Goal: Task Accomplishment & Management: Use online tool/utility

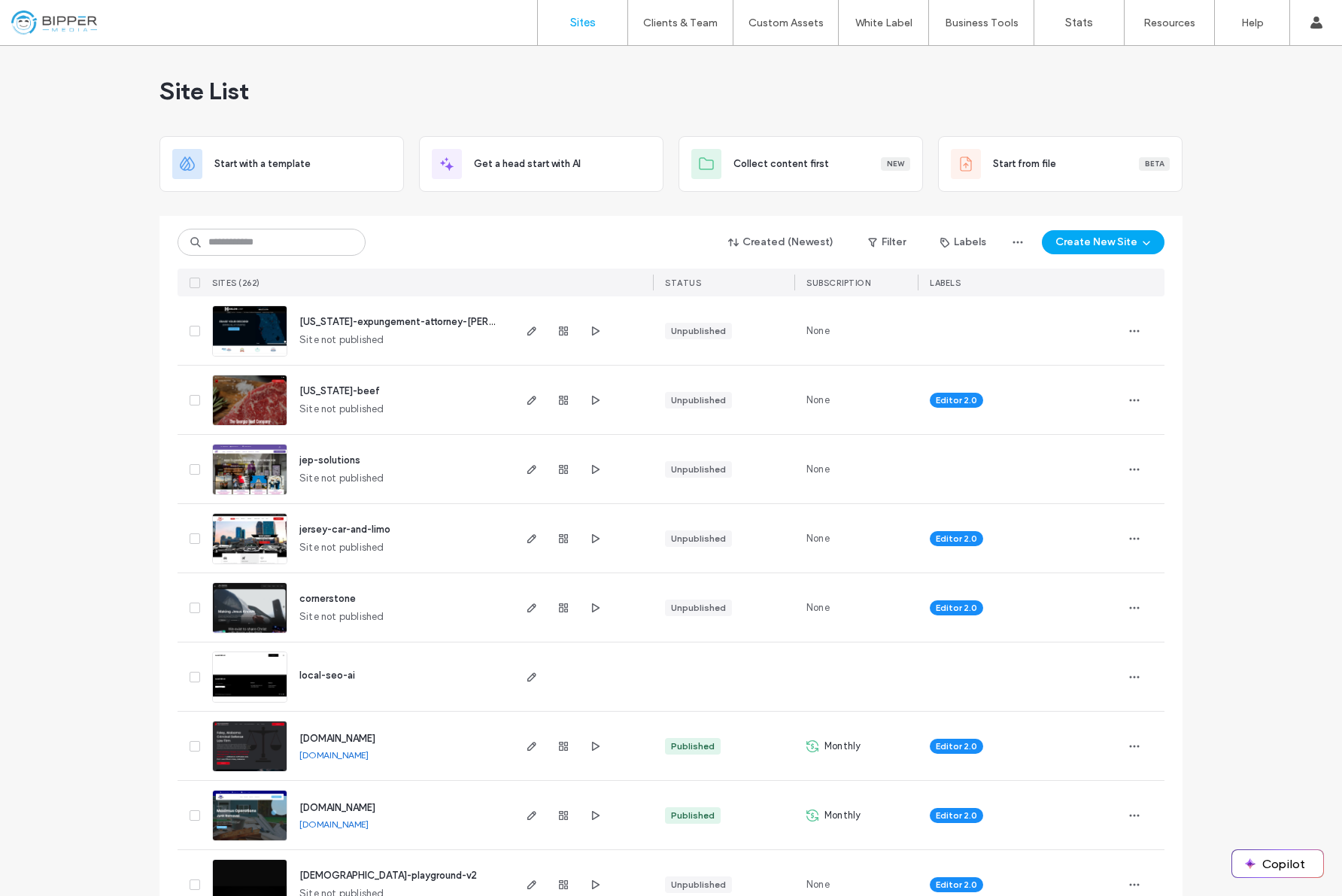
click at [404, 205] on div at bounding box center [671, 209] width 1023 height 12
click at [323, 241] on input at bounding box center [271, 242] width 188 height 27
type input "*"
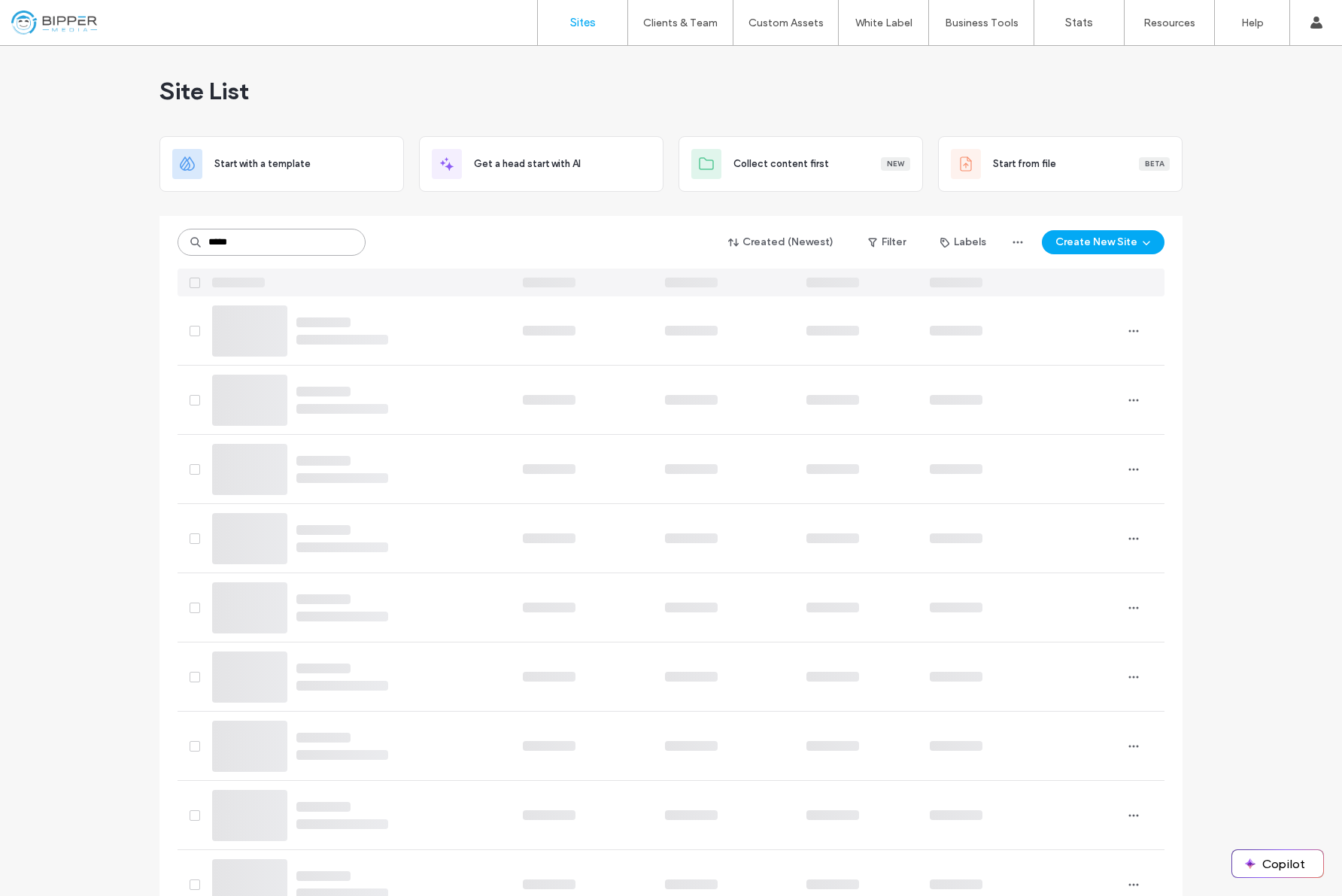
type input "*****"
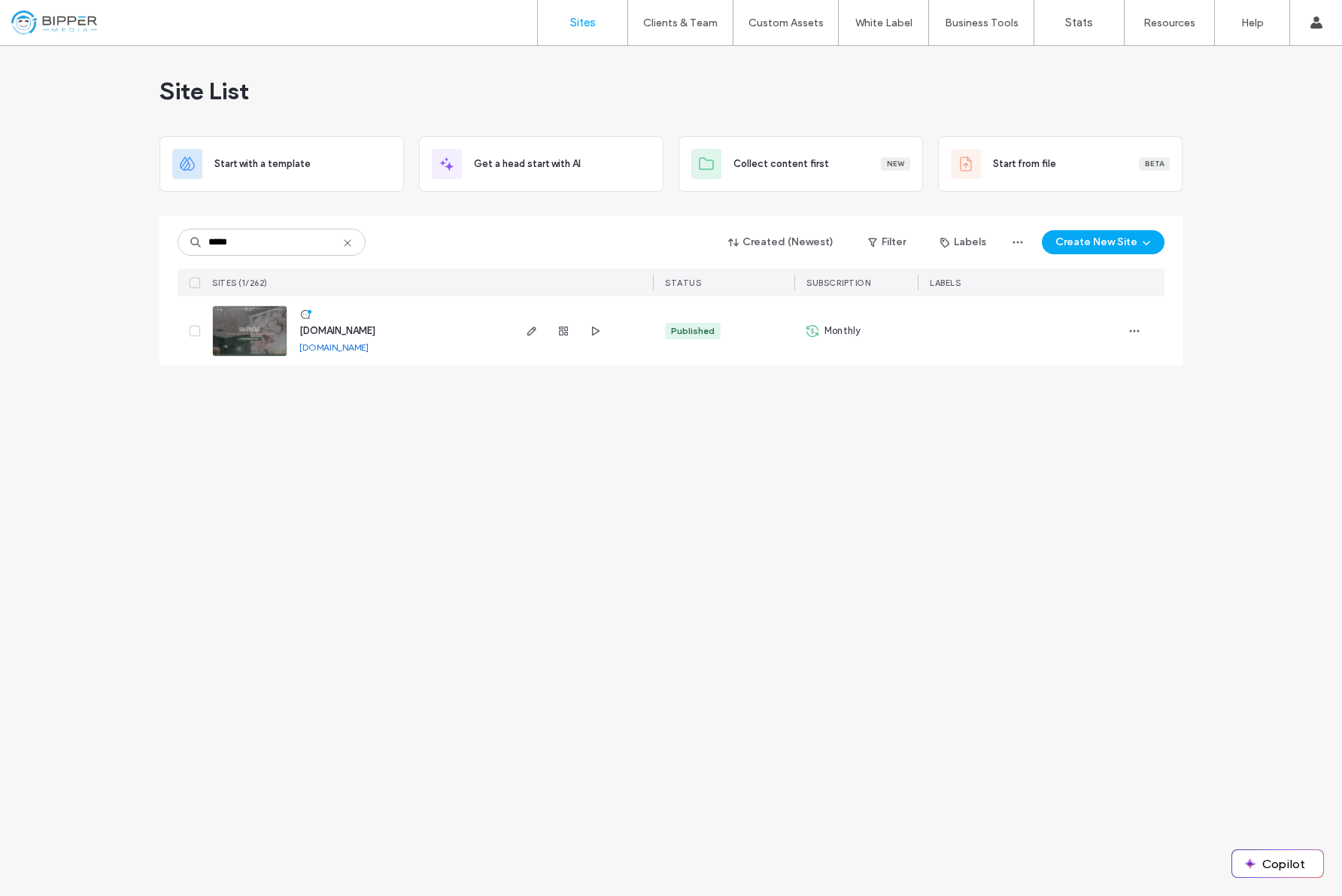
click at [375, 334] on span "www.saloncandc.com" at bounding box center [337, 330] width 76 height 11
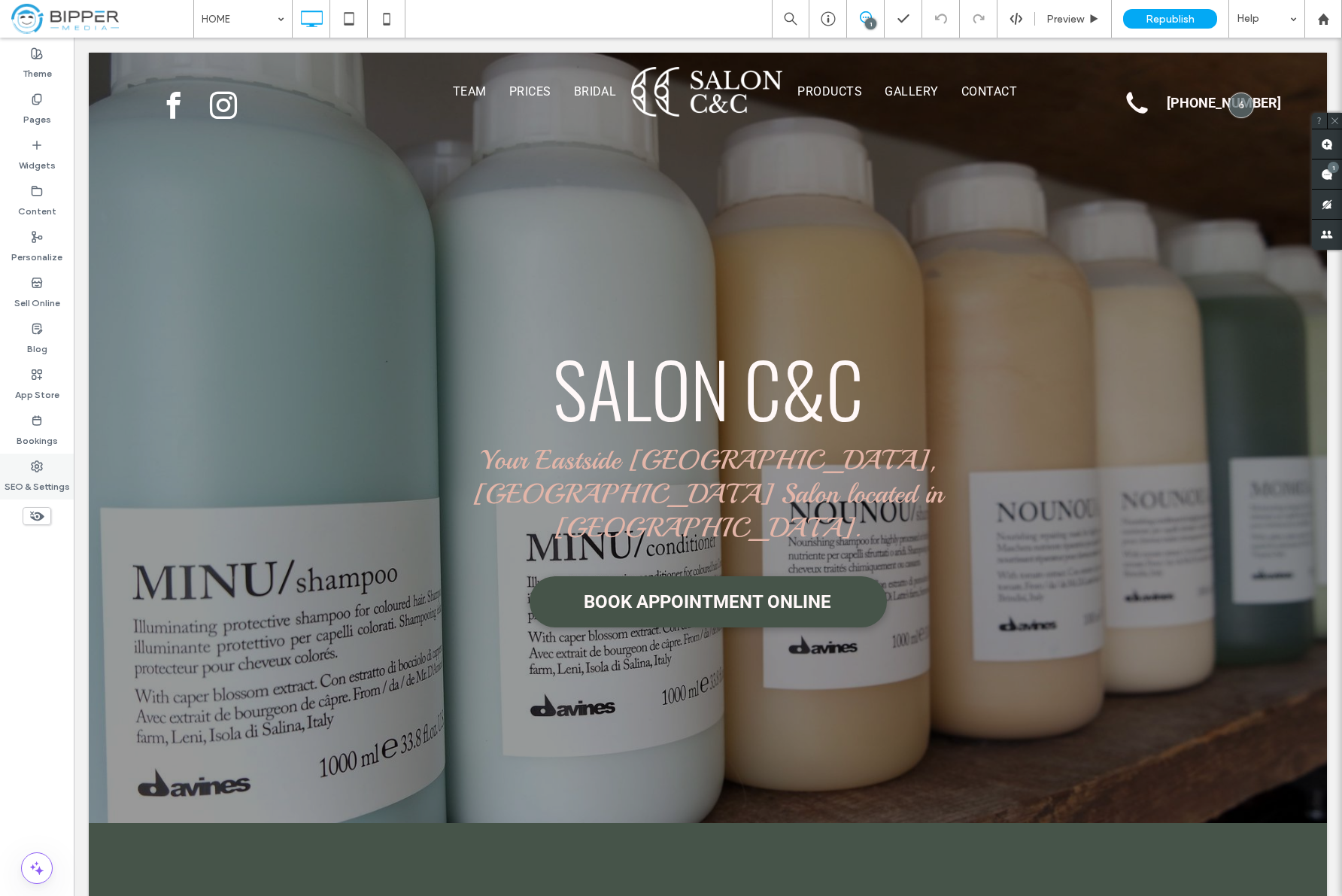
drag, startPoint x: 34, startPoint y: 472, endPoint x: 45, endPoint y: 465, distance: 13.0
click at [34, 472] on label "SEO & Settings" at bounding box center [38, 482] width 66 height 21
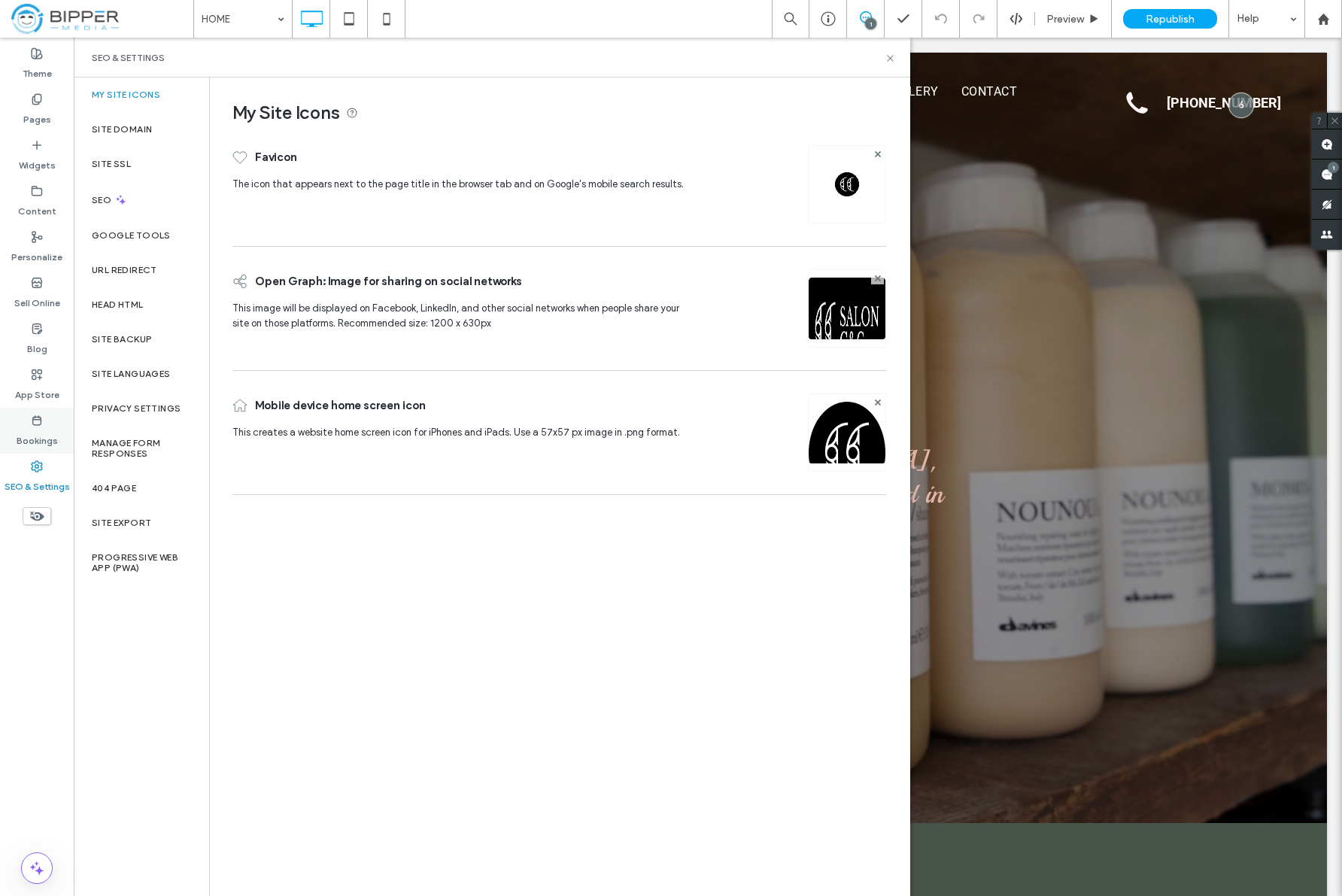
click at [42, 437] on label "Bookings" at bounding box center [38, 437] width 41 height 21
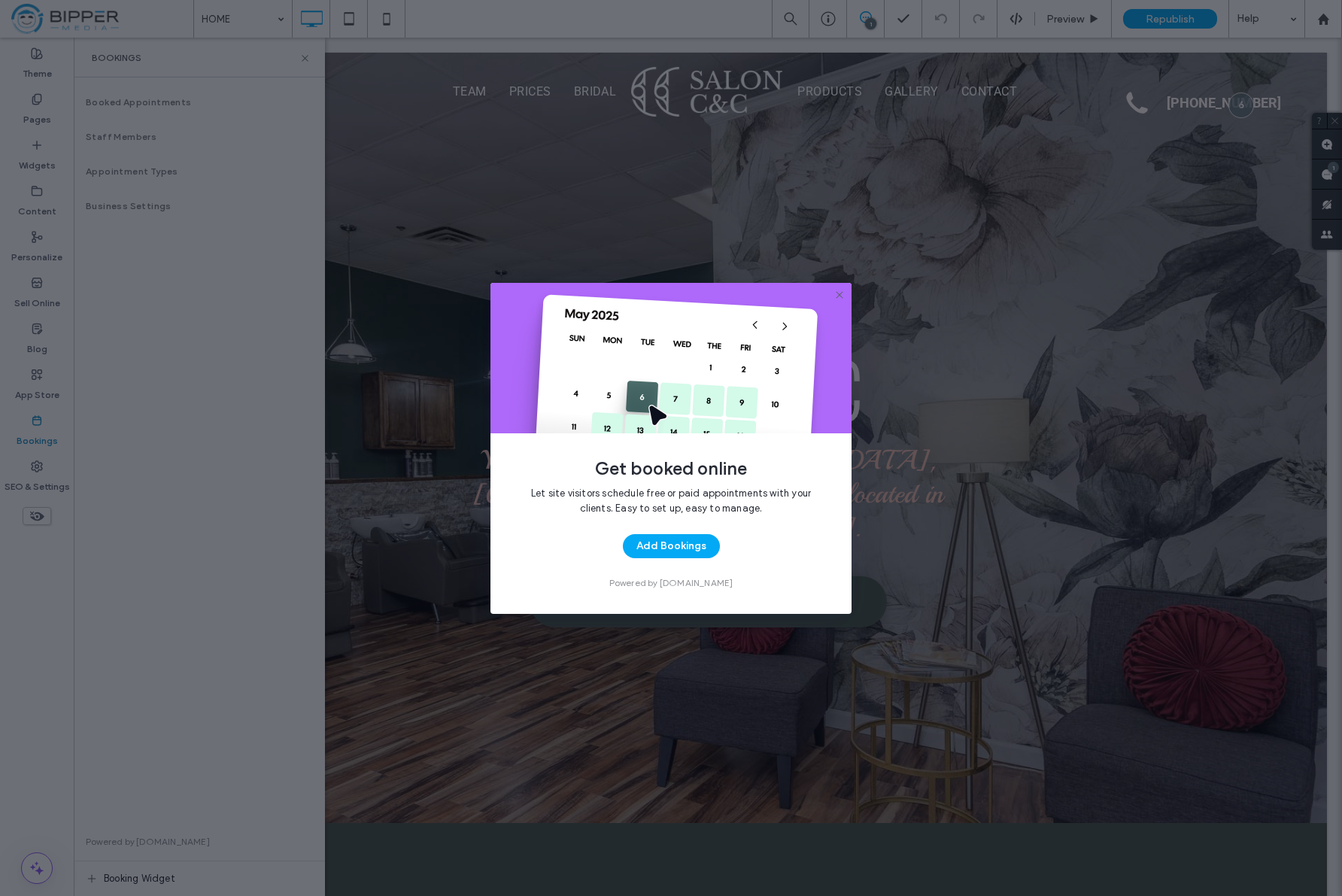
click at [783, 505] on span "Let site visitors schedule free or paid appointments with your clients. Easy to…" at bounding box center [670, 501] width 313 height 30
click at [838, 294] on use at bounding box center [839, 294] width 7 height 7
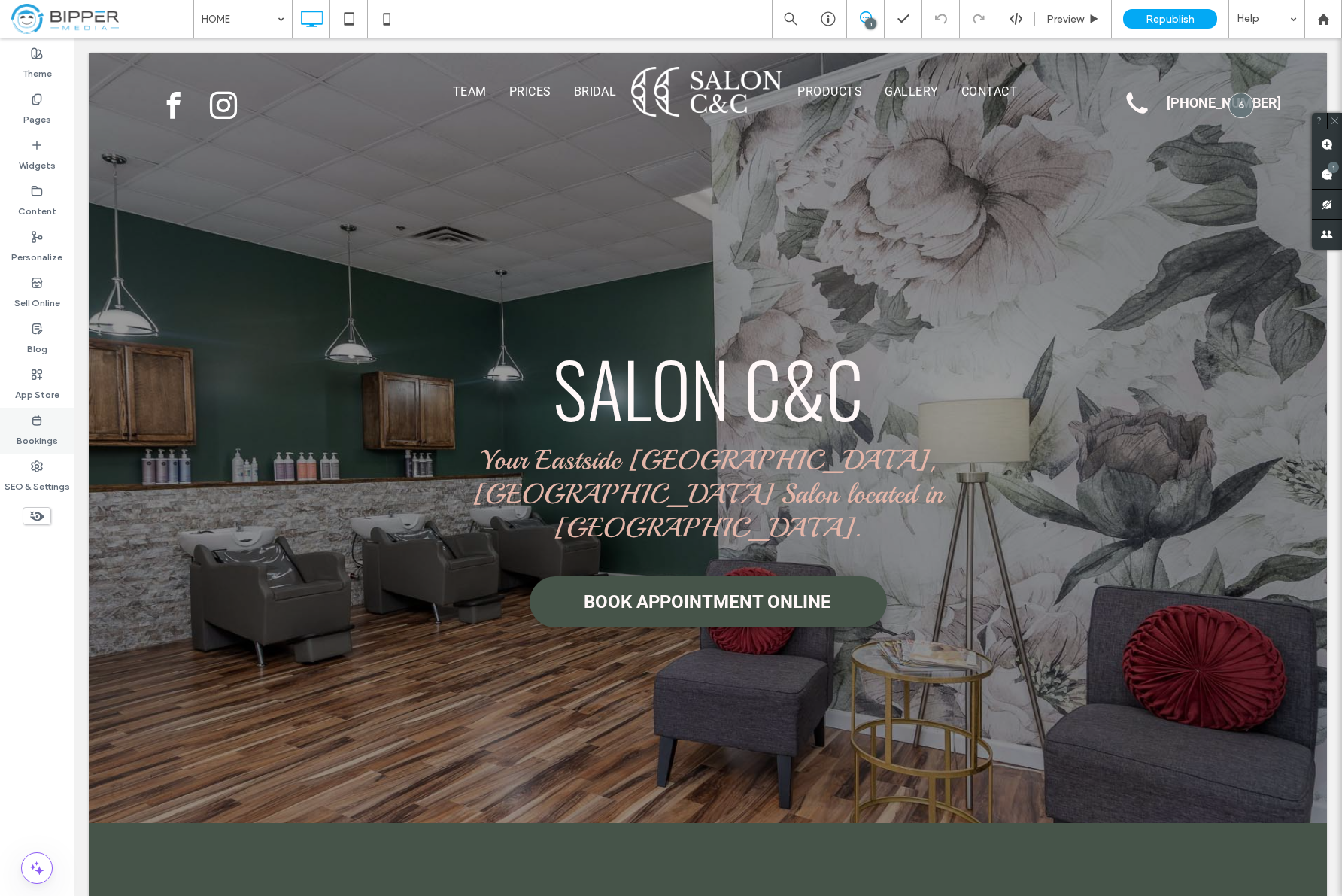
click at [27, 446] on label "Bookings" at bounding box center [38, 437] width 41 height 21
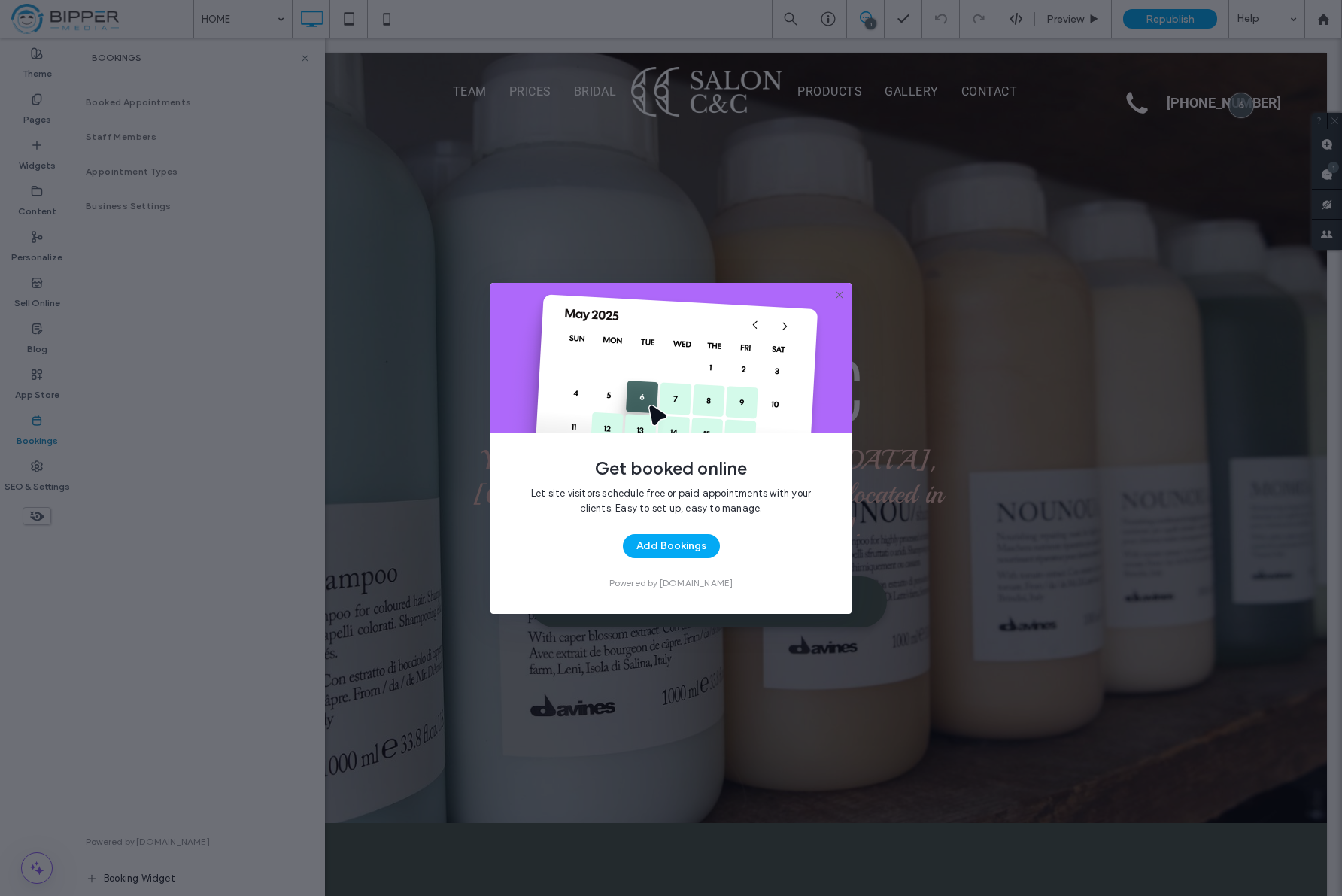
click at [795, 328] on img at bounding box center [671, 357] width 361 height 150
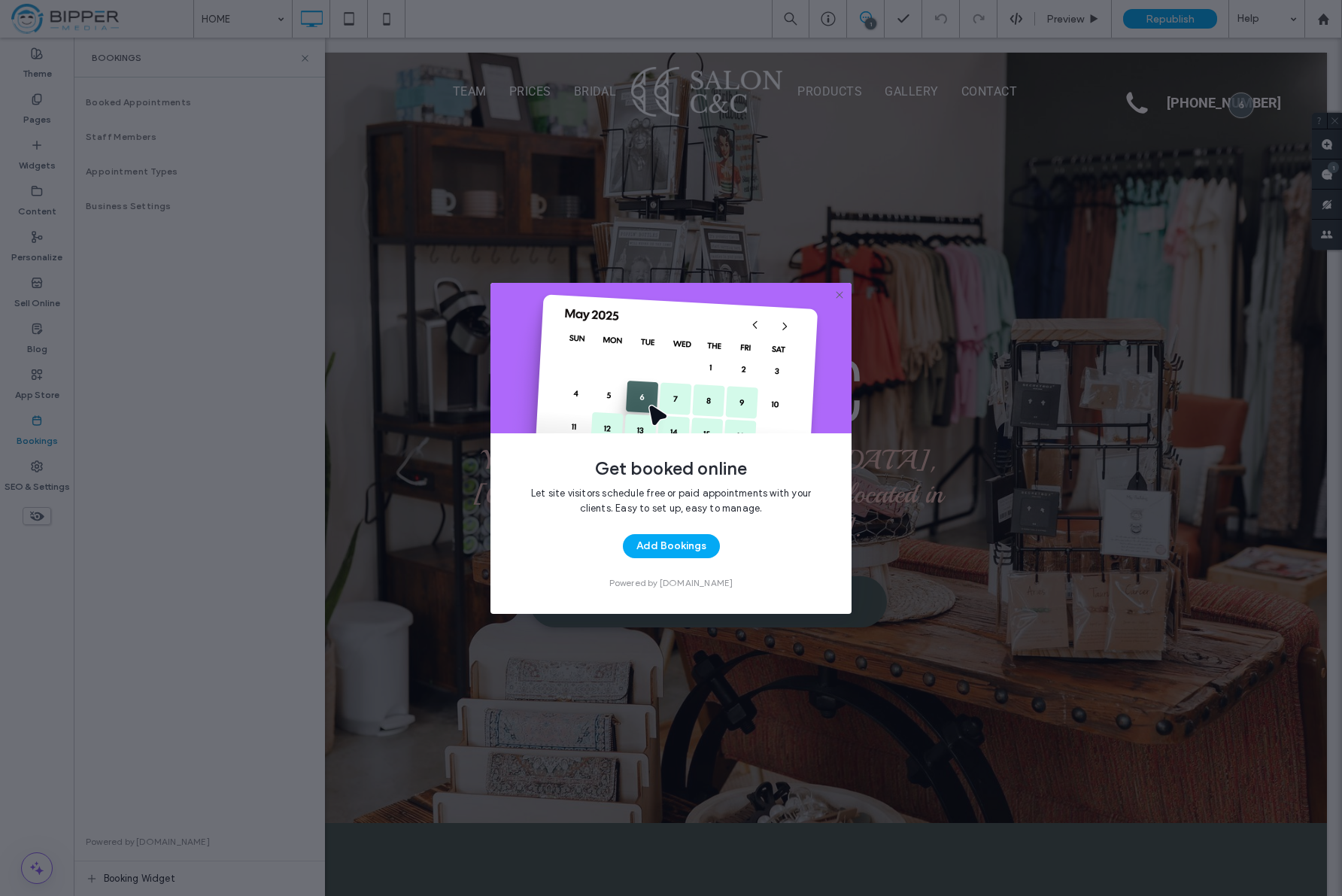
click at [836, 295] on icon at bounding box center [839, 295] width 12 height 12
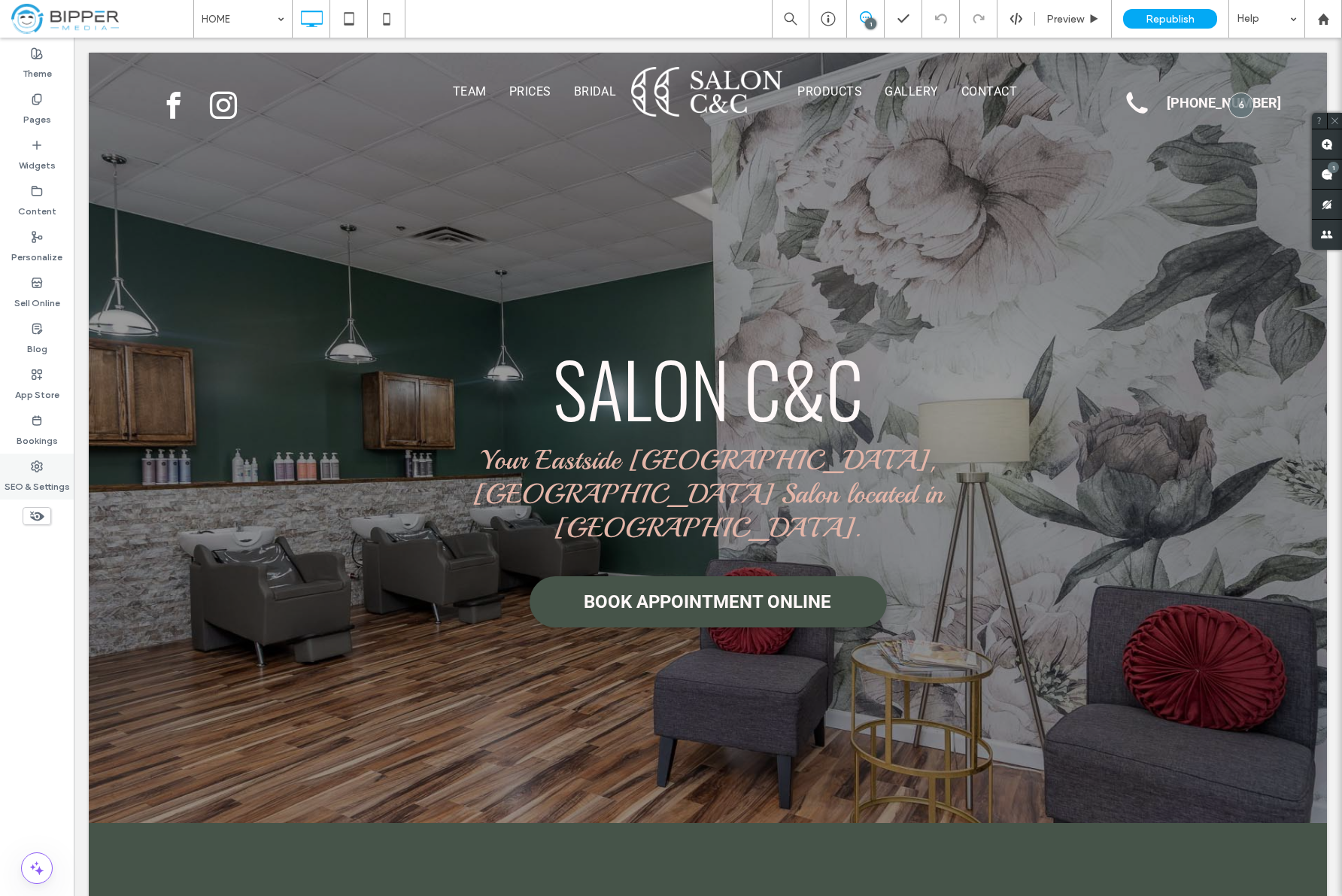
click at [48, 483] on label "SEO & Settings" at bounding box center [38, 482] width 66 height 21
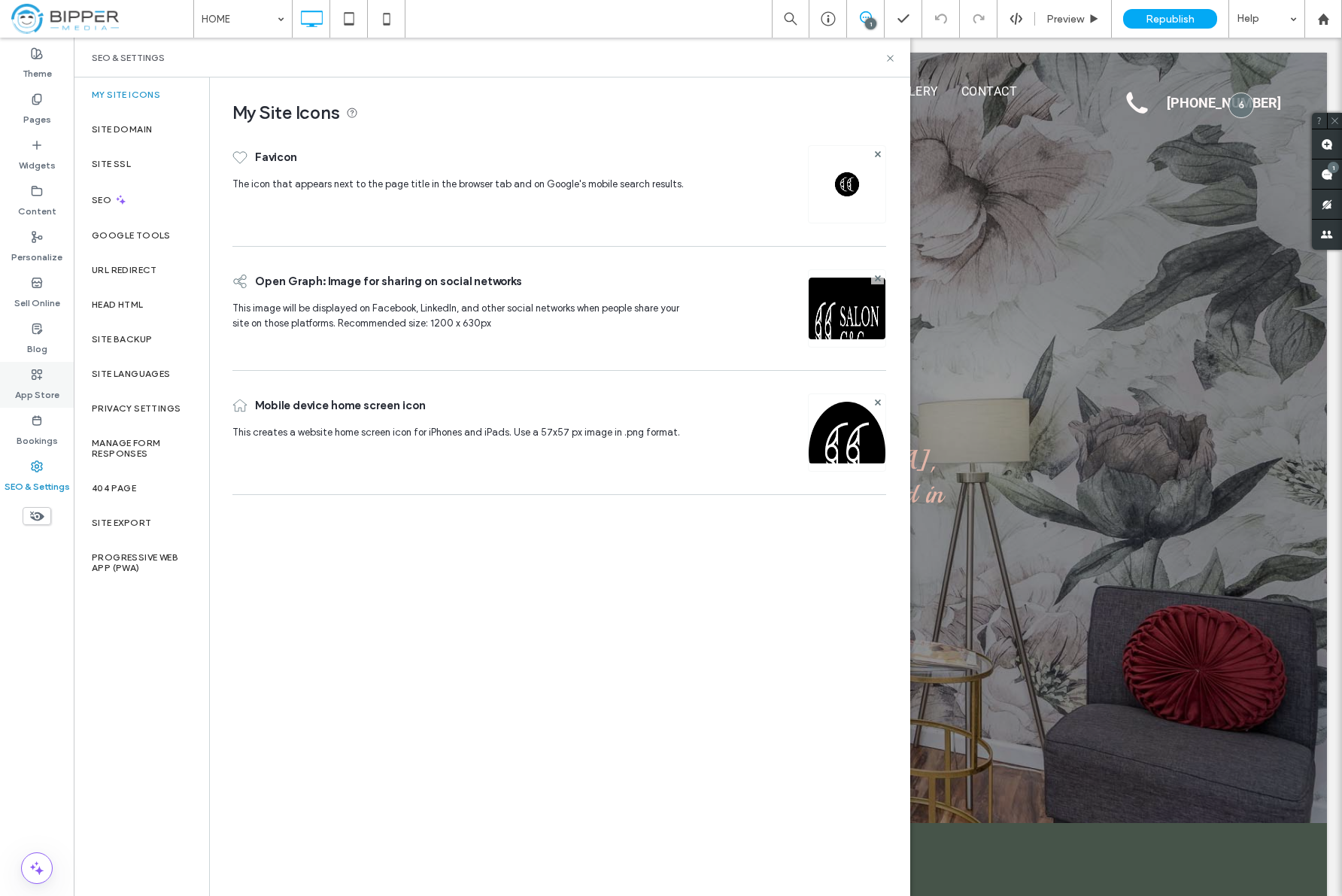
click at [39, 378] on icon at bounding box center [37, 374] width 12 height 12
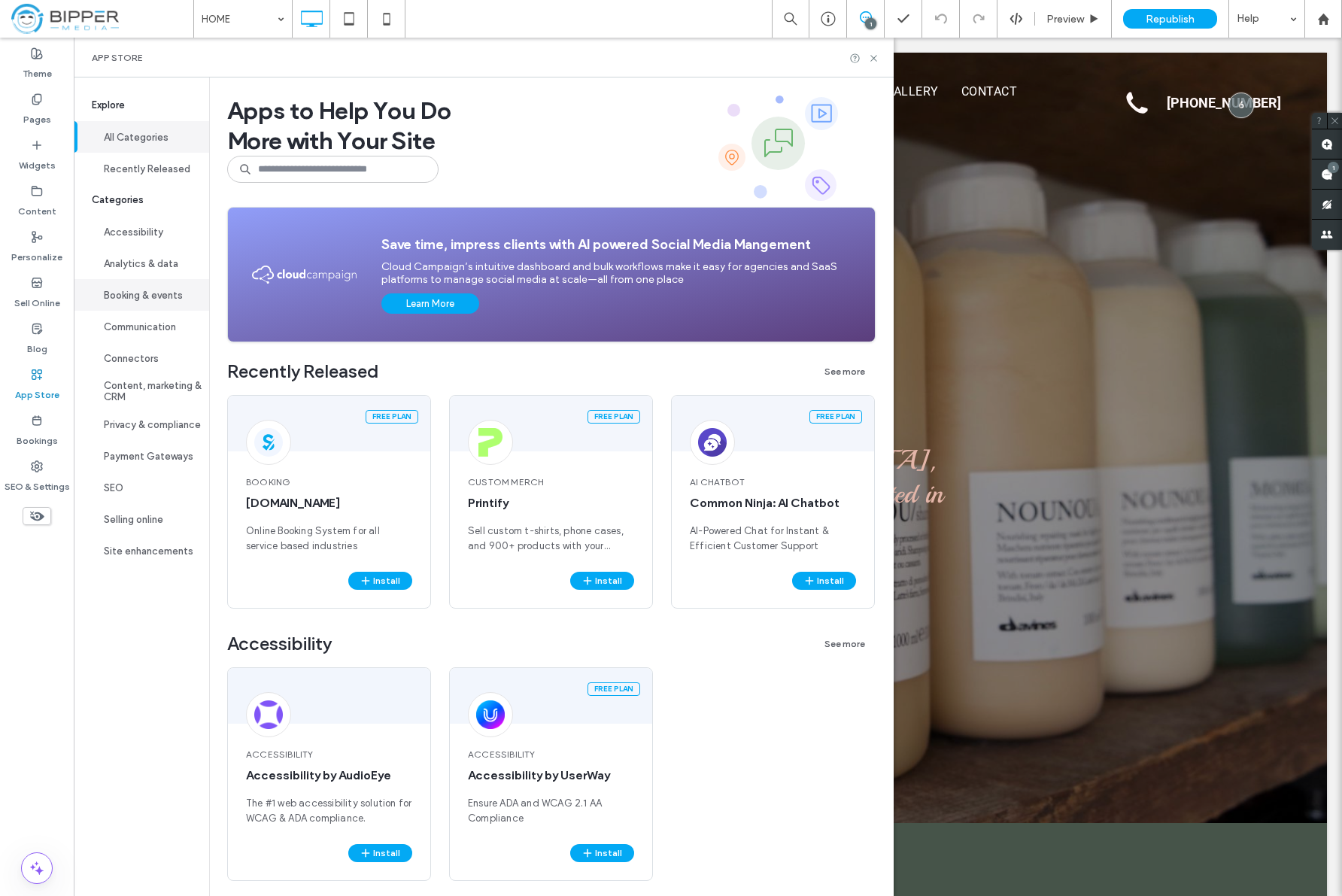
click at [116, 287] on button "Booking & events" at bounding box center [142, 295] width 135 height 32
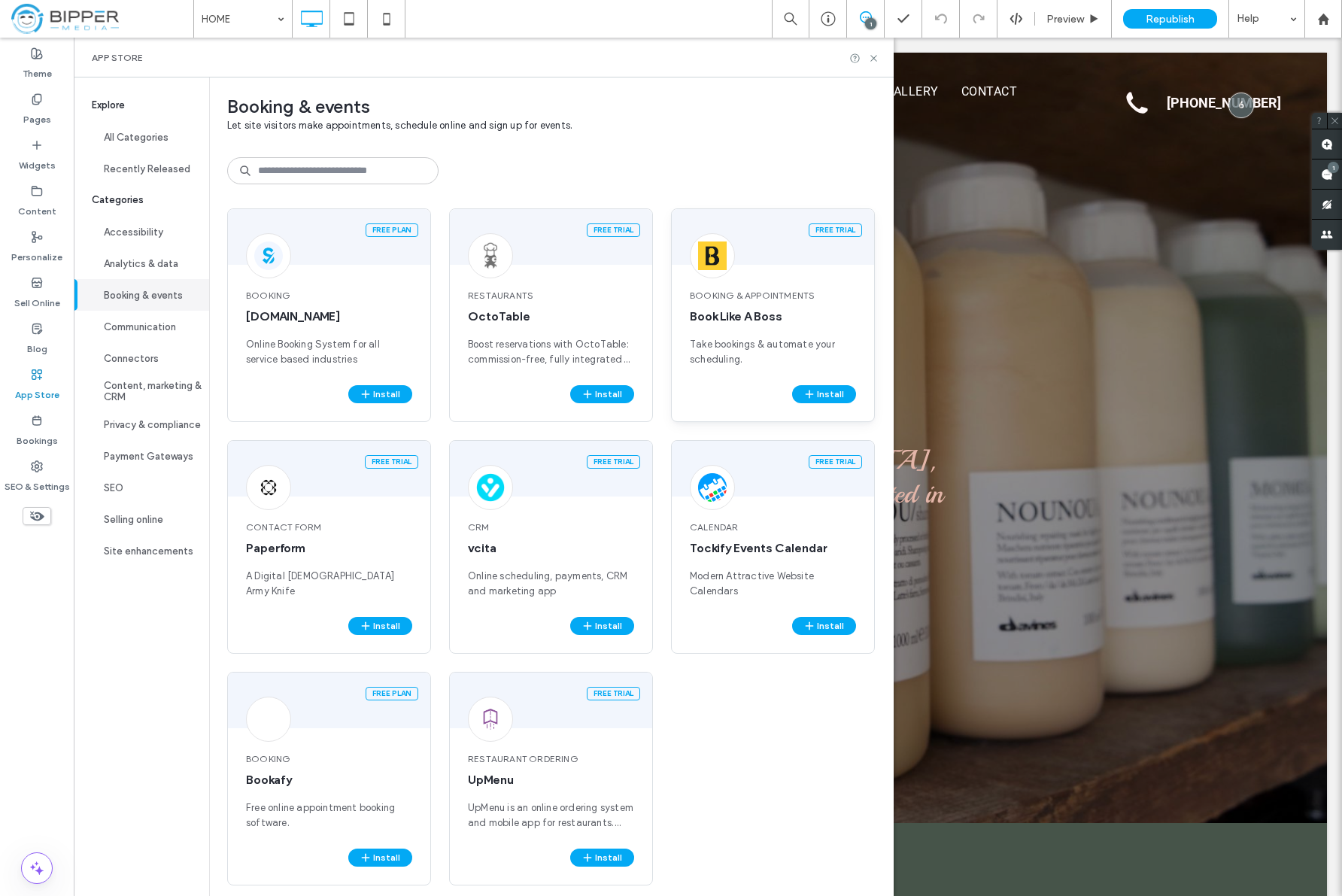
scroll to position [13, 0]
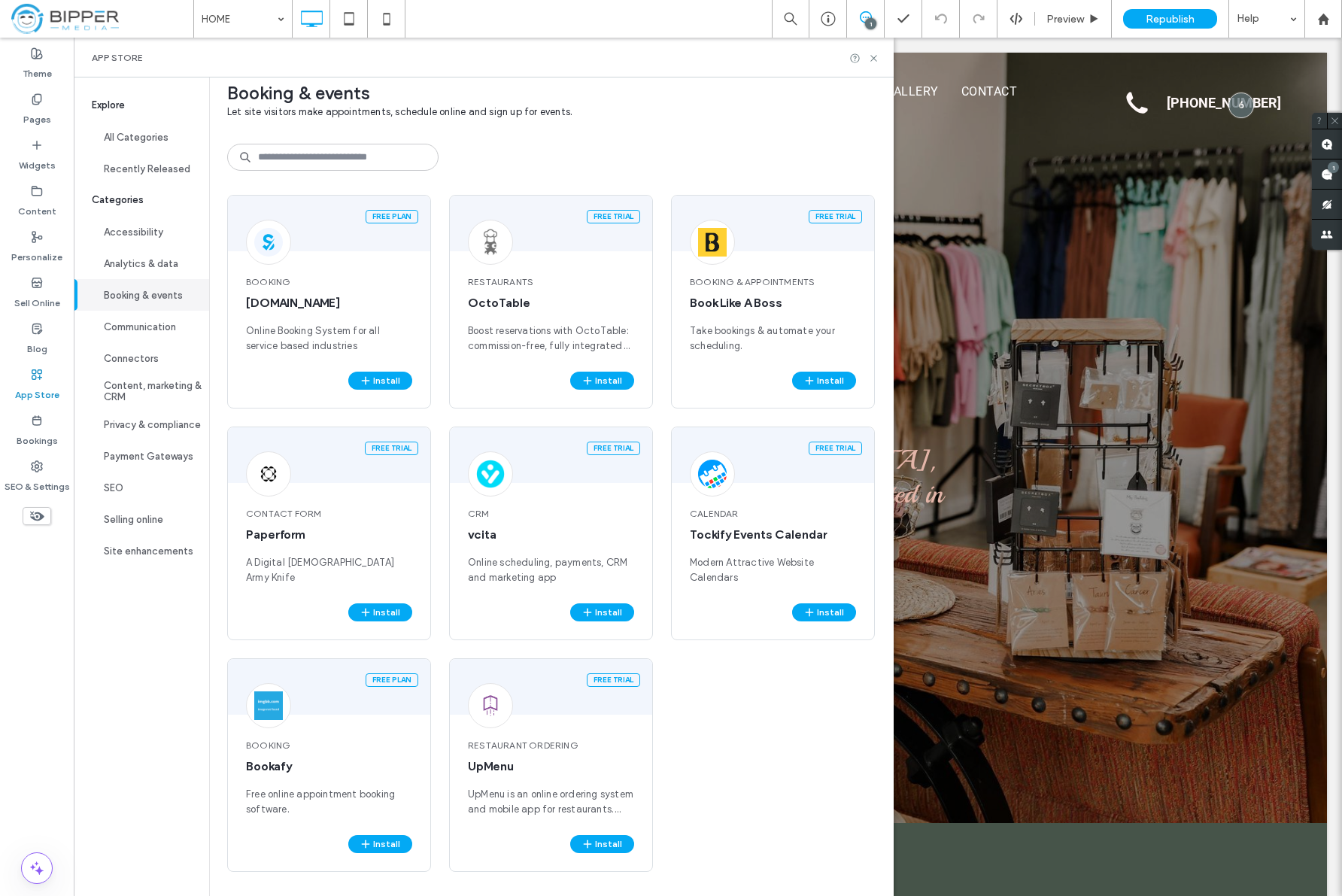
click at [799, 730] on div "Free plan Booking SimplyBook.me Online Booking System for all service based ind…" at bounding box center [551, 545] width 648 height 701
click at [874, 62] on icon at bounding box center [874, 58] width 11 height 11
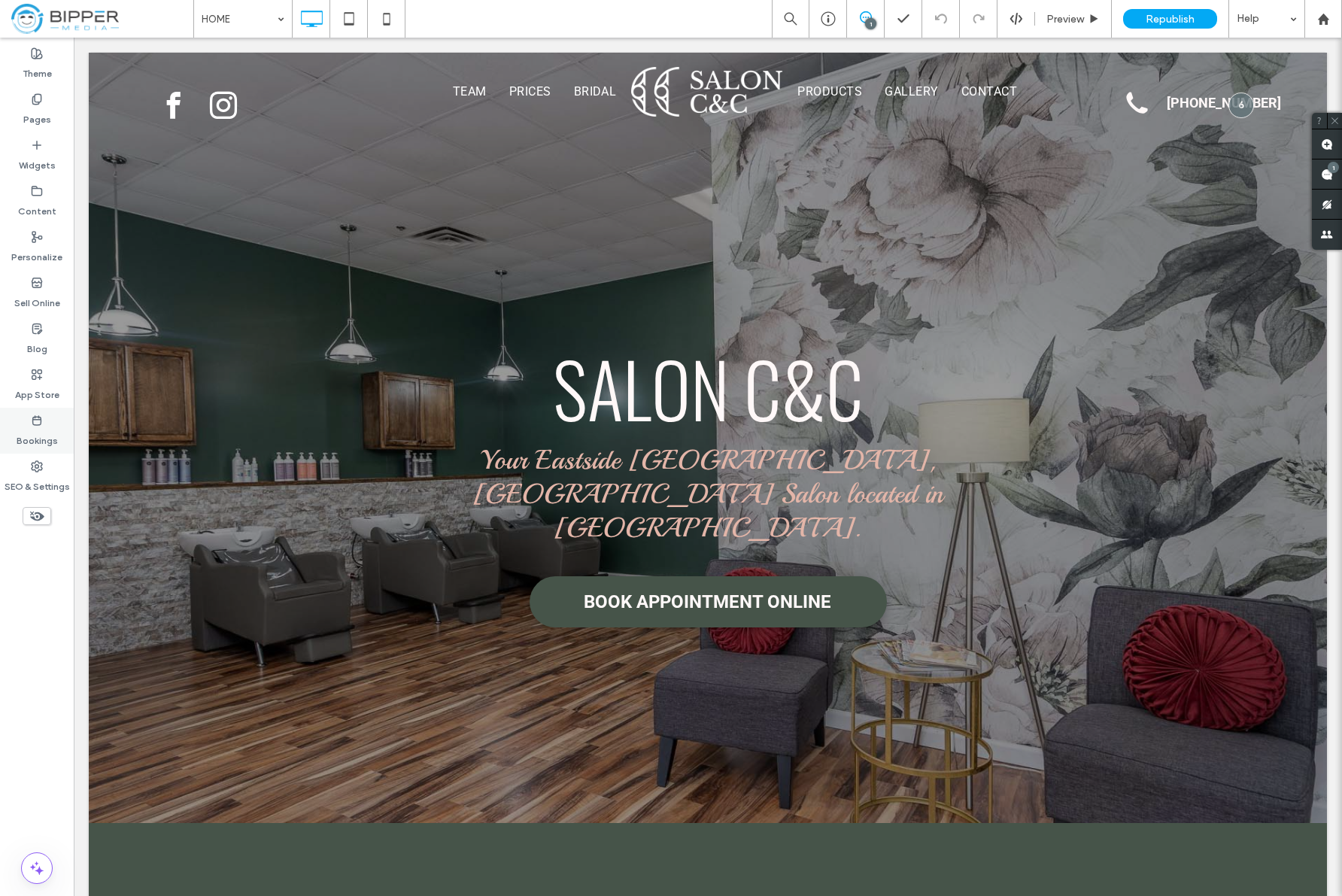
drag, startPoint x: 46, startPoint y: 432, endPoint x: 53, endPoint y: 428, distance: 8.1
click at [46, 432] on label "Bookings" at bounding box center [38, 437] width 41 height 21
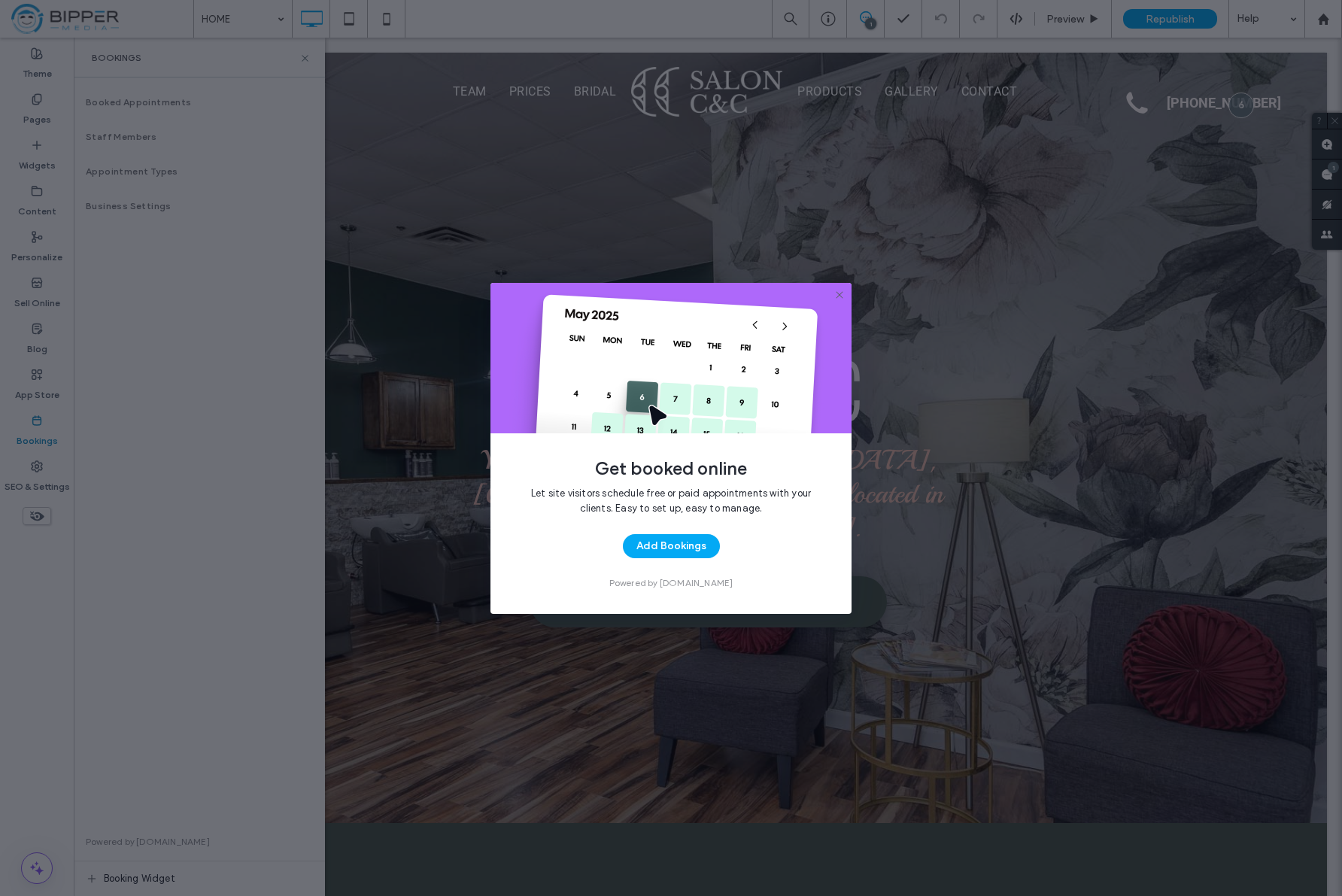
click at [766, 549] on div "Add Bookings" at bounding box center [670, 546] width 313 height 24
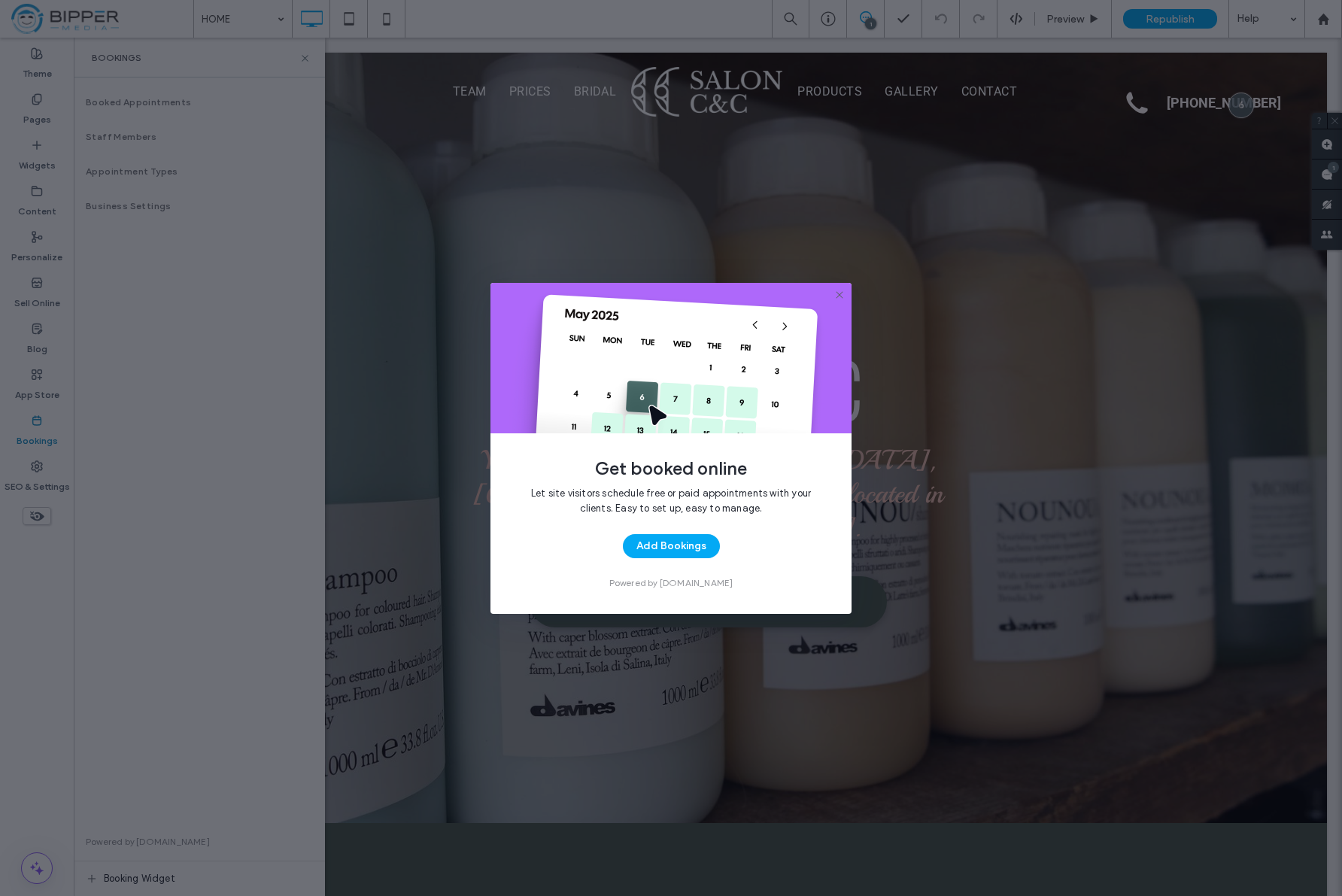
click at [699, 549] on button "Add Bookings" at bounding box center [671, 546] width 97 height 24
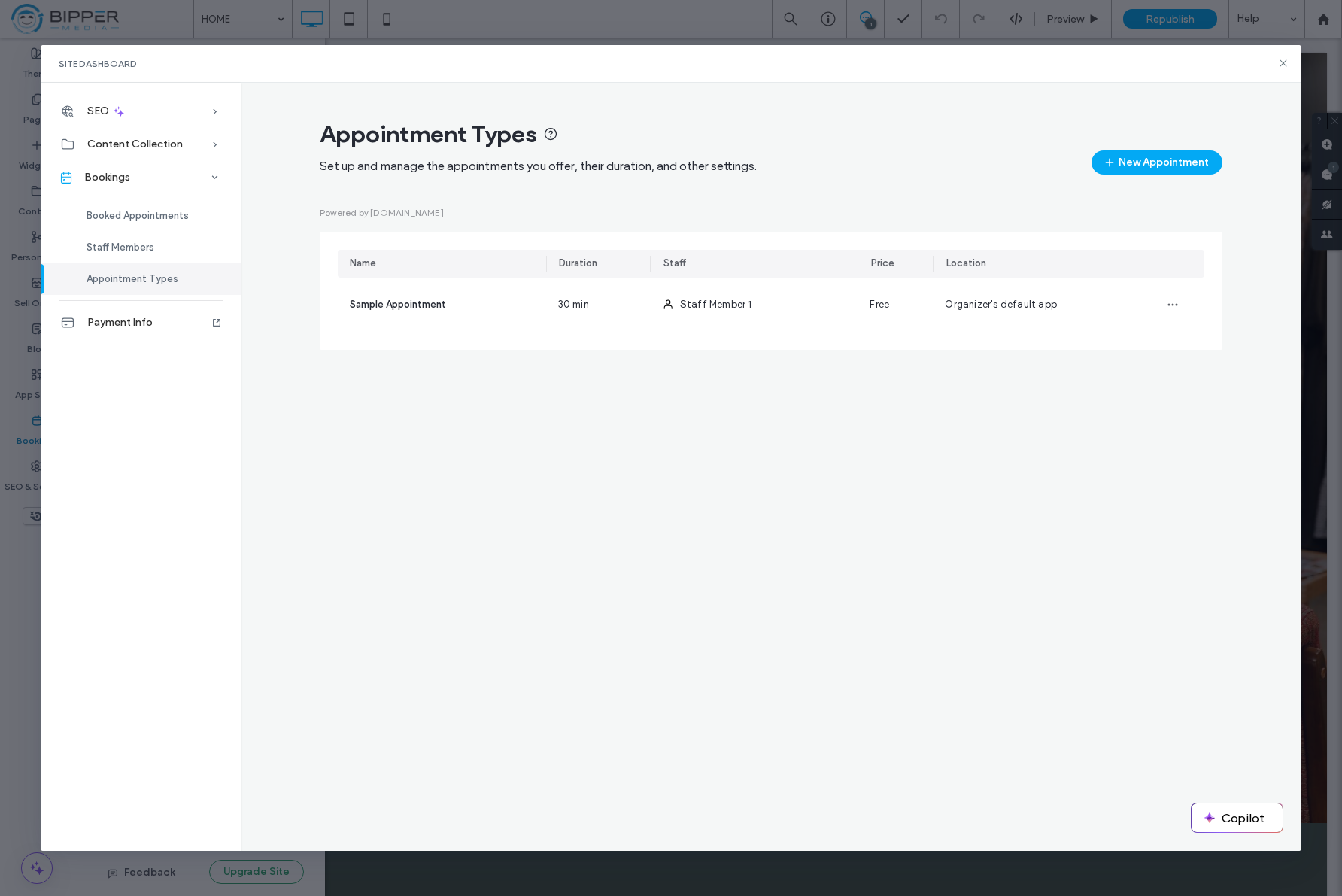
drag, startPoint x: 1178, startPoint y: 59, endPoint x: 1257, endPoint y: 60, distance: 79.0
click at [1185, 58] on div "Site Dashboard" at bounding box center [671, 64] width 1261 height 38
click at [1286, 61] on use at bounding box center [1283, 63] width 7 height 7
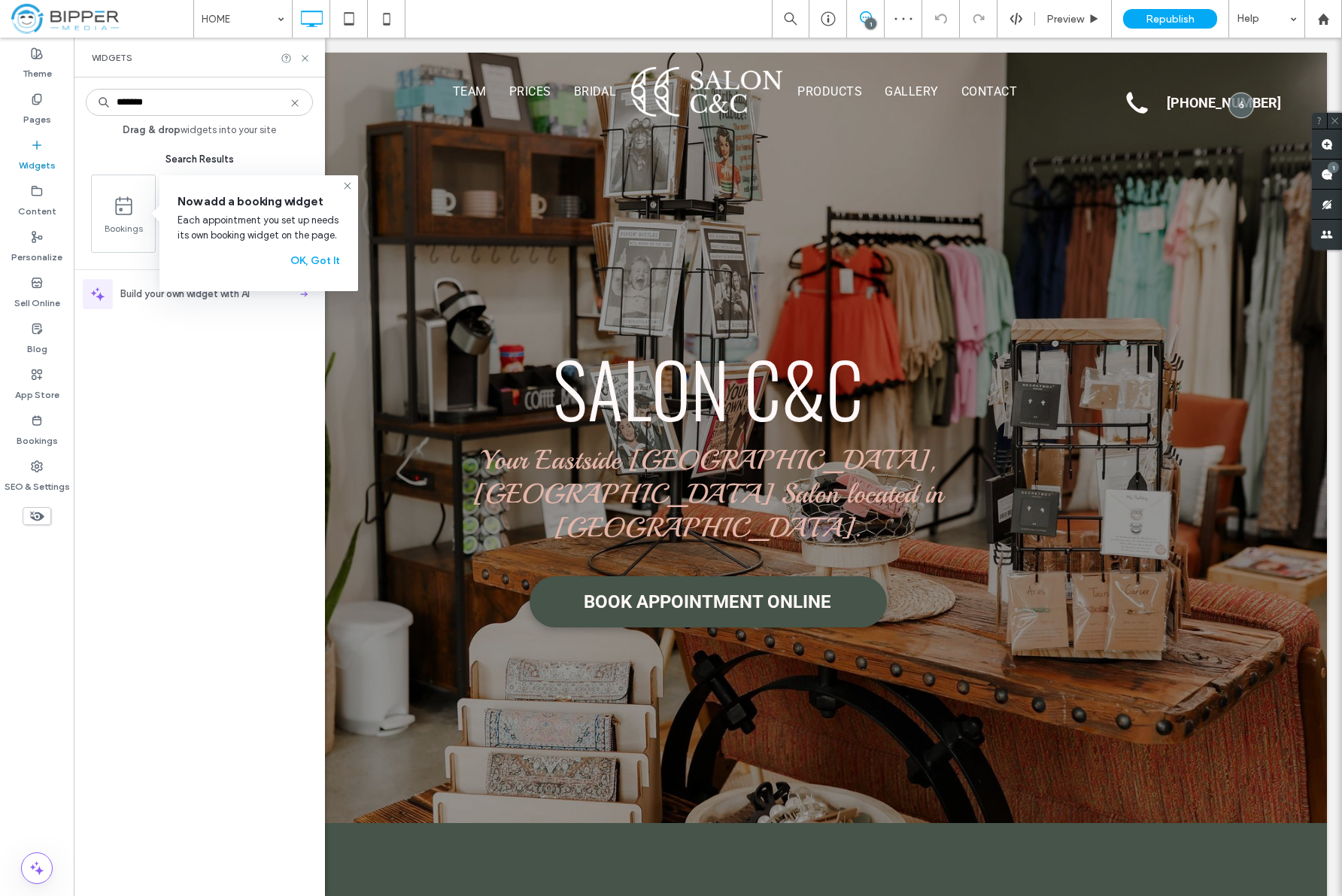
scroll to position [303, 0]
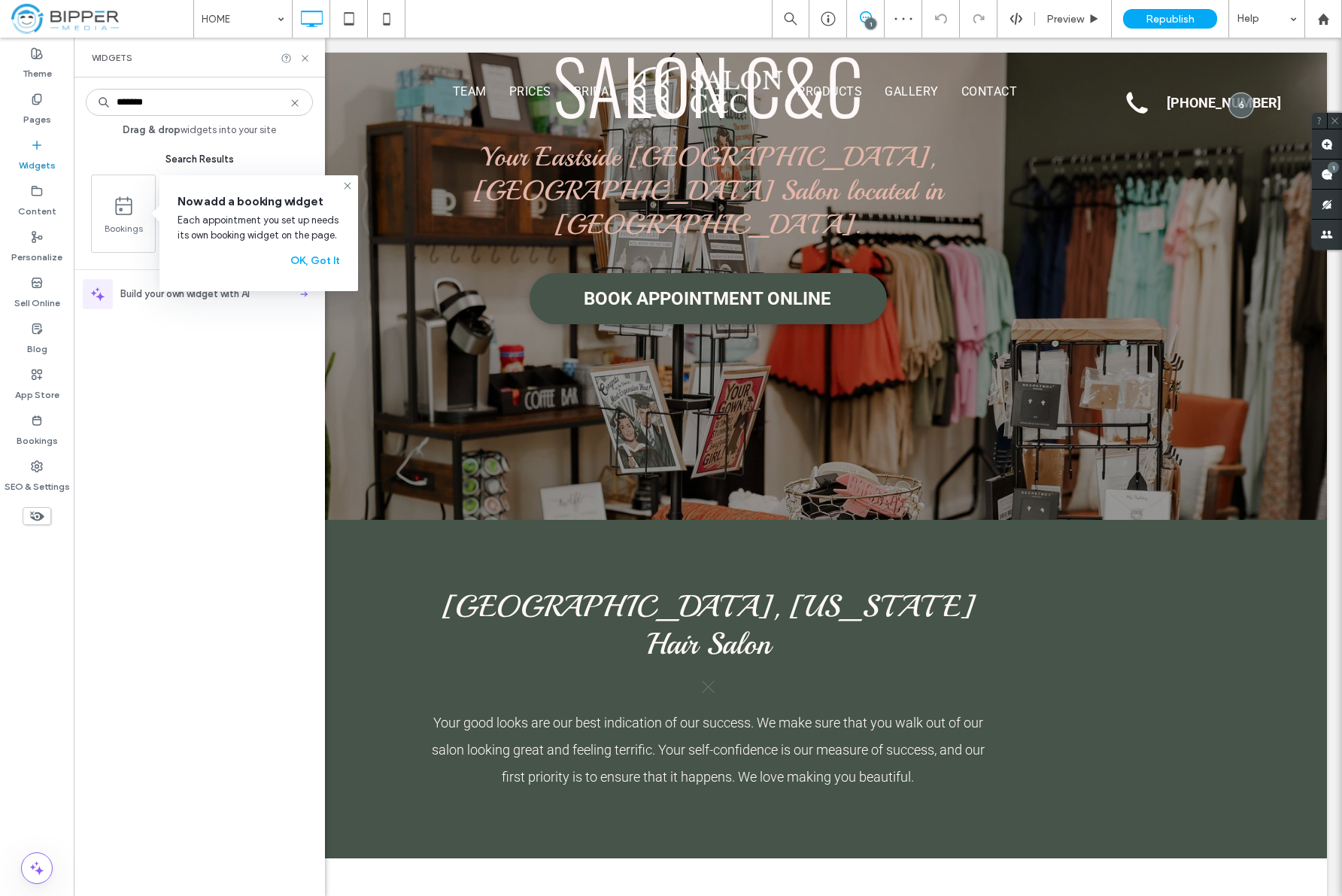
drag, startPoint x: 182, startPoint y: 328, endPoint x: 270, endPoint y: 303, distance: 91.5
click at [182, 328] on div "******* Drag & drop widgets into your site Search Results Bookings Build your o…" at bounding box center [199, 487] width 227 height 803
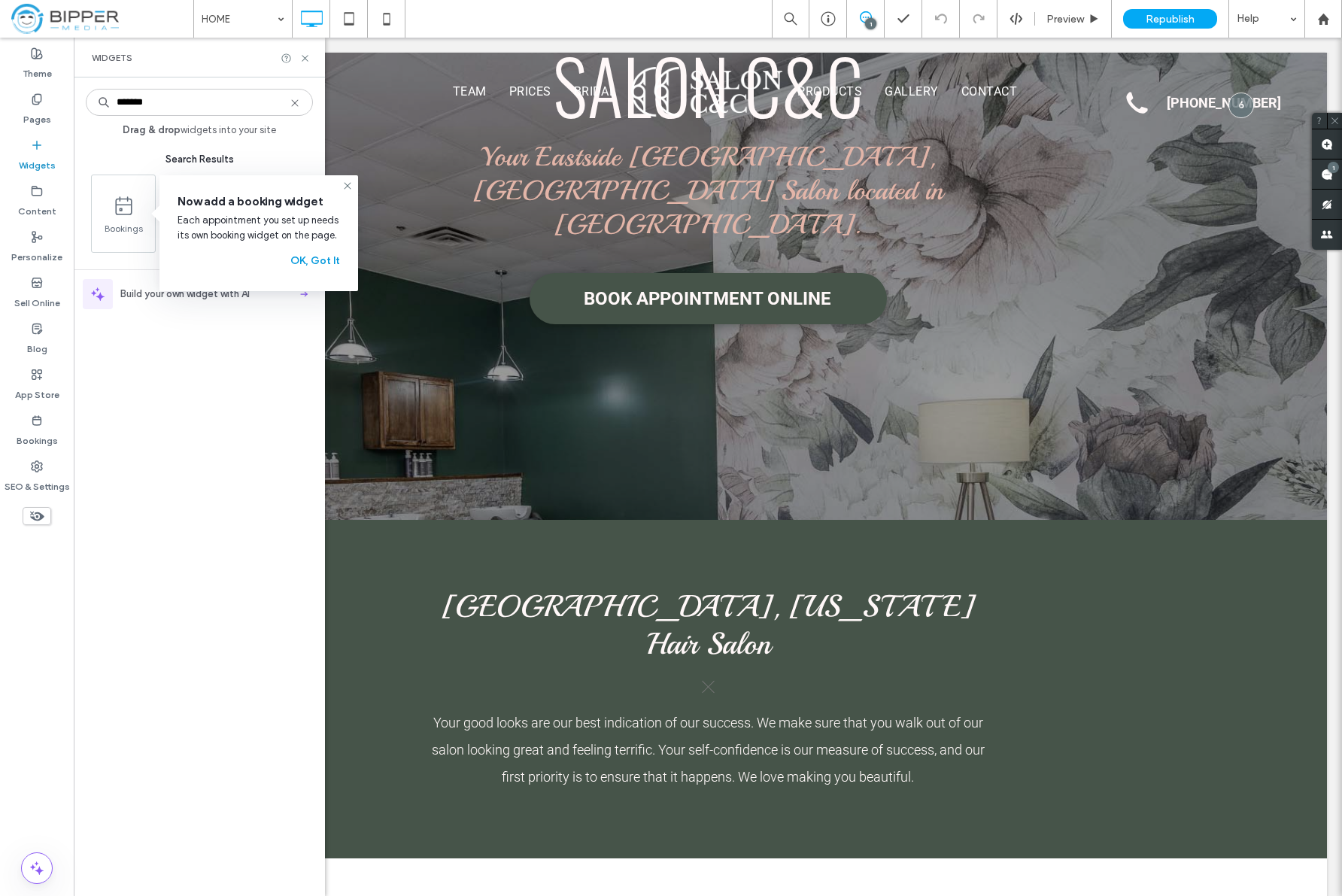
click at [328, 263] on button "OK, Got It" at bounding box center [314, 261] width 50 height 24
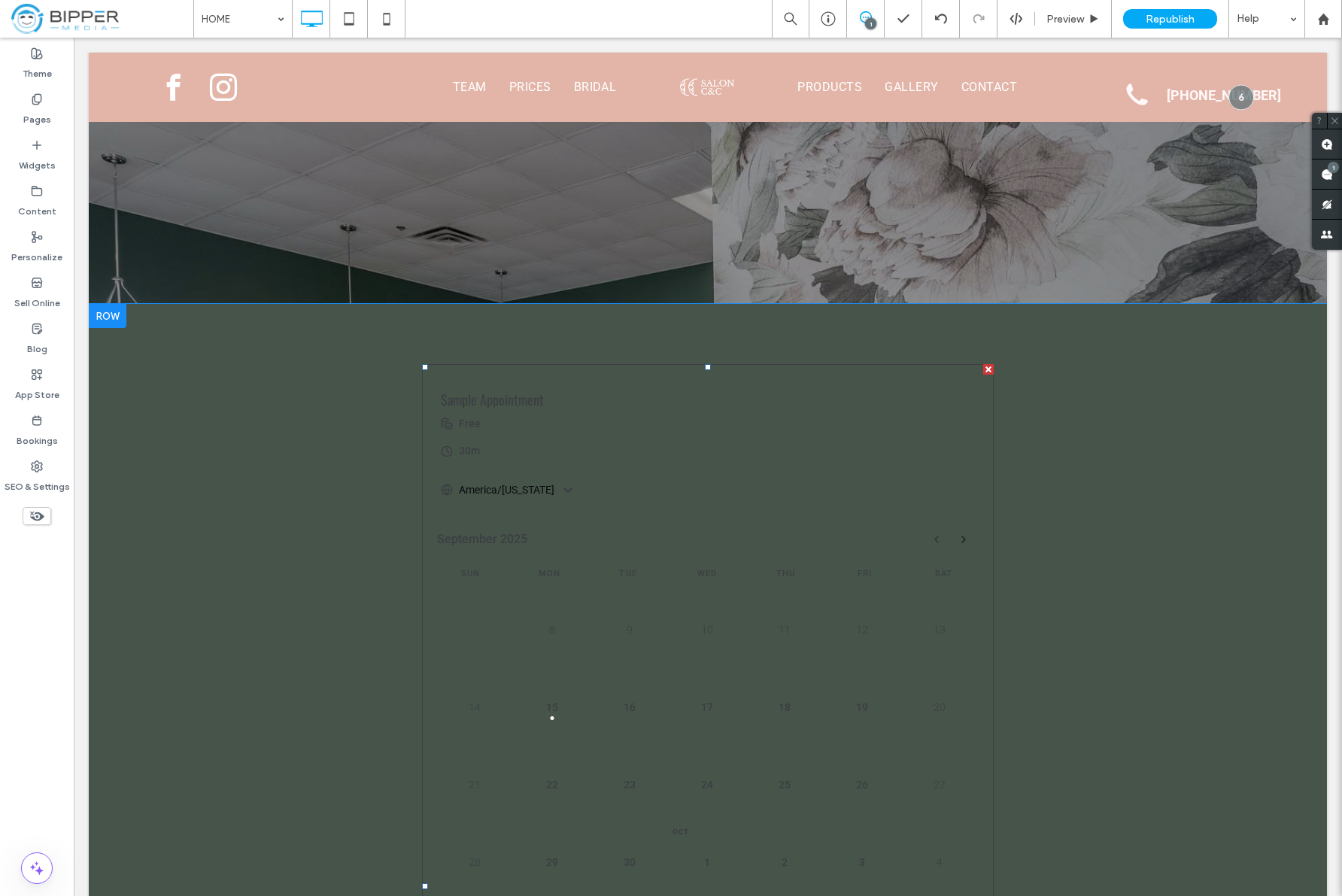
scroll to position [487, 0]
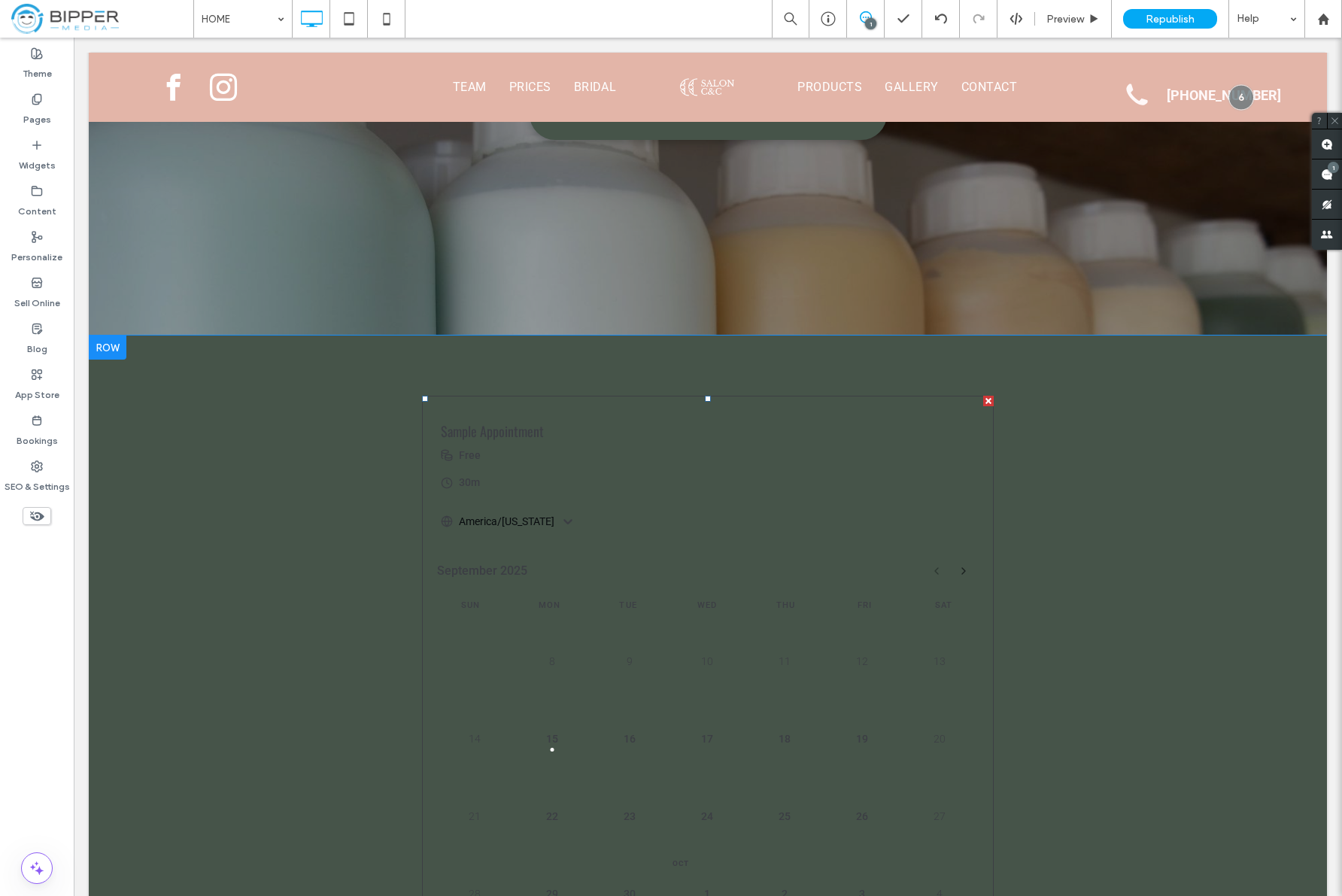
click at [987, 396] on div at bounding box center [988, 401] width 10 height 10
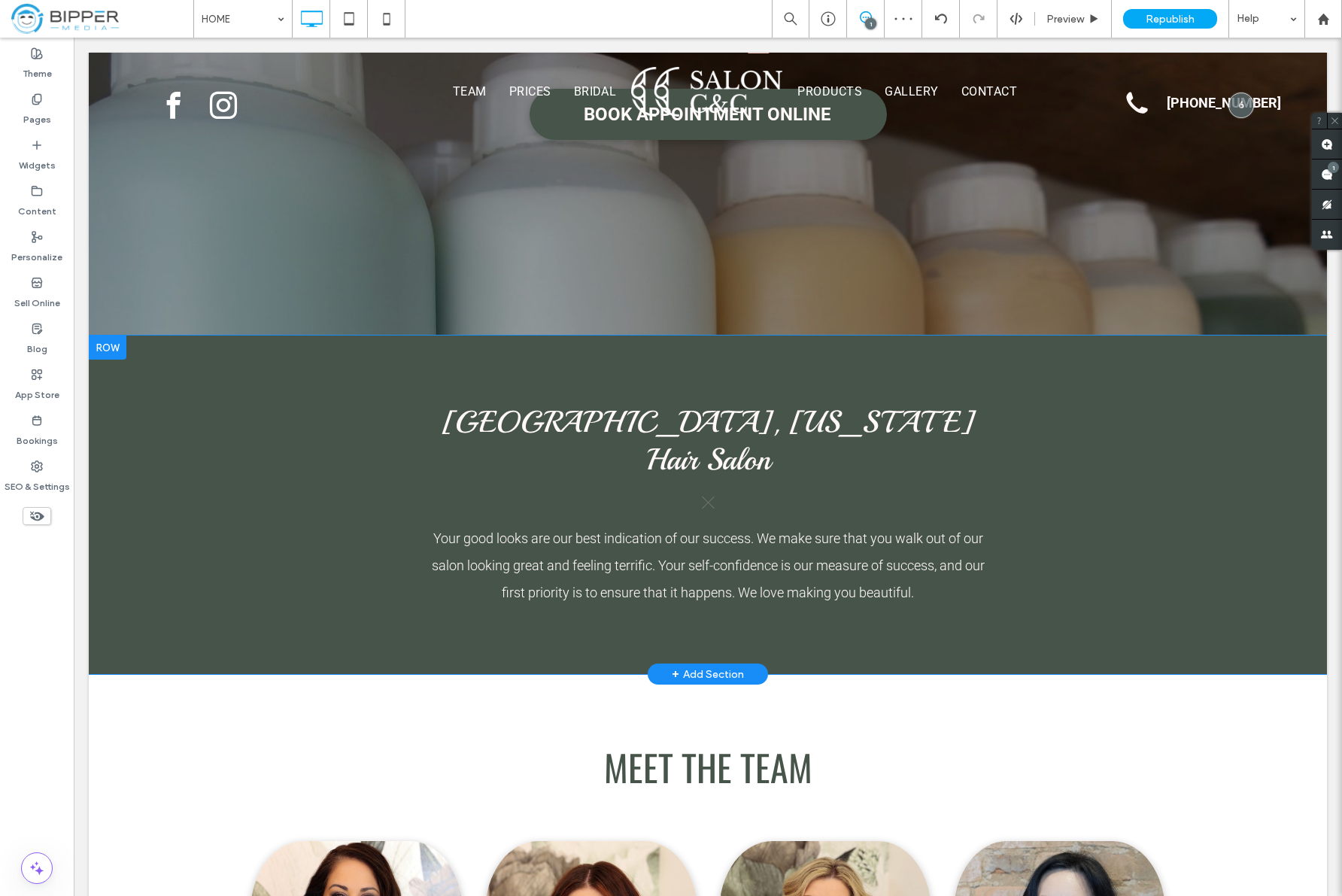
click at [46, 481] on label "SEO & Settings" at bounding box center [38, 482] width 66 height 21
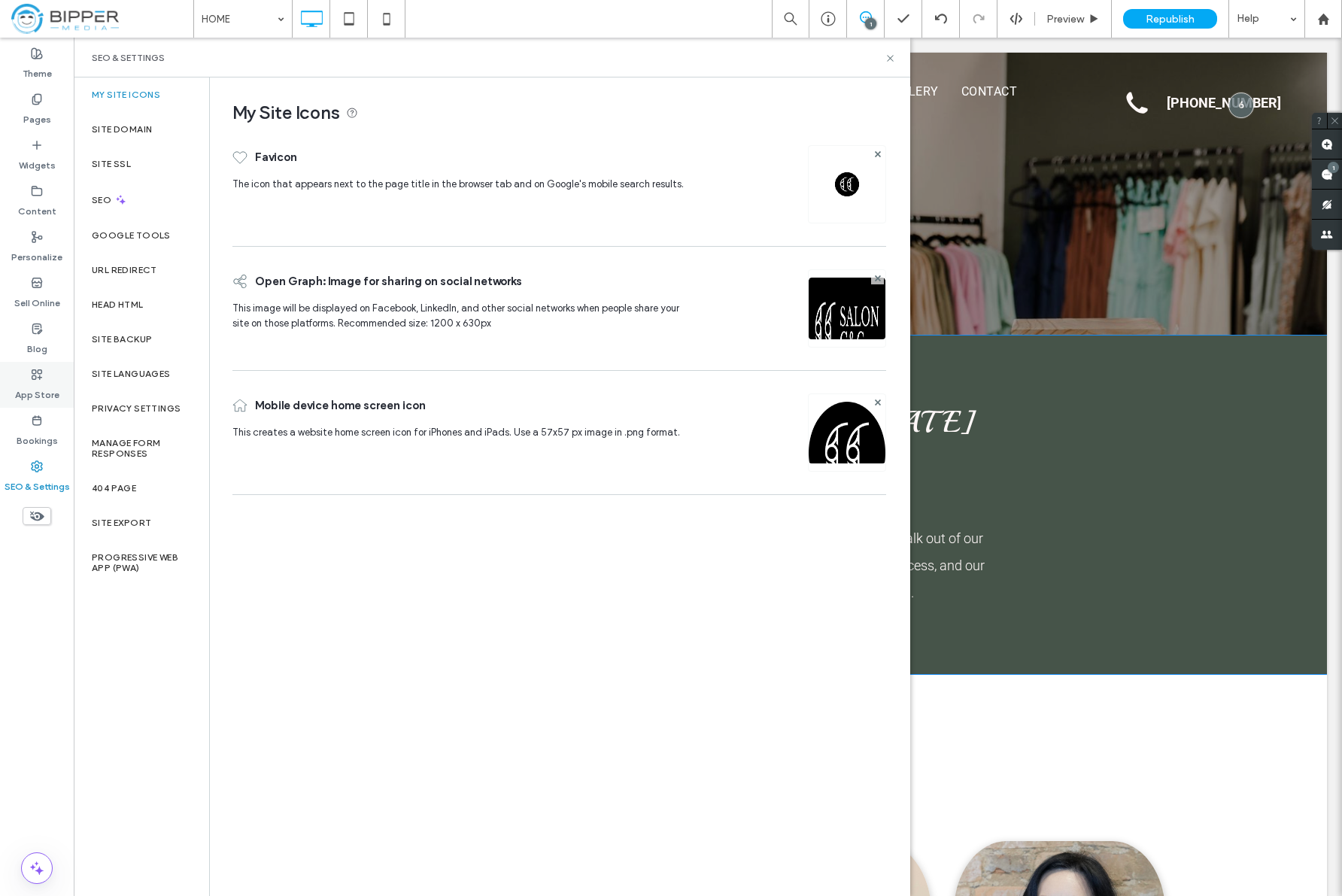
click at [45, 390] on label "App Store" at bounding box center [37, 391] width 44 height 21
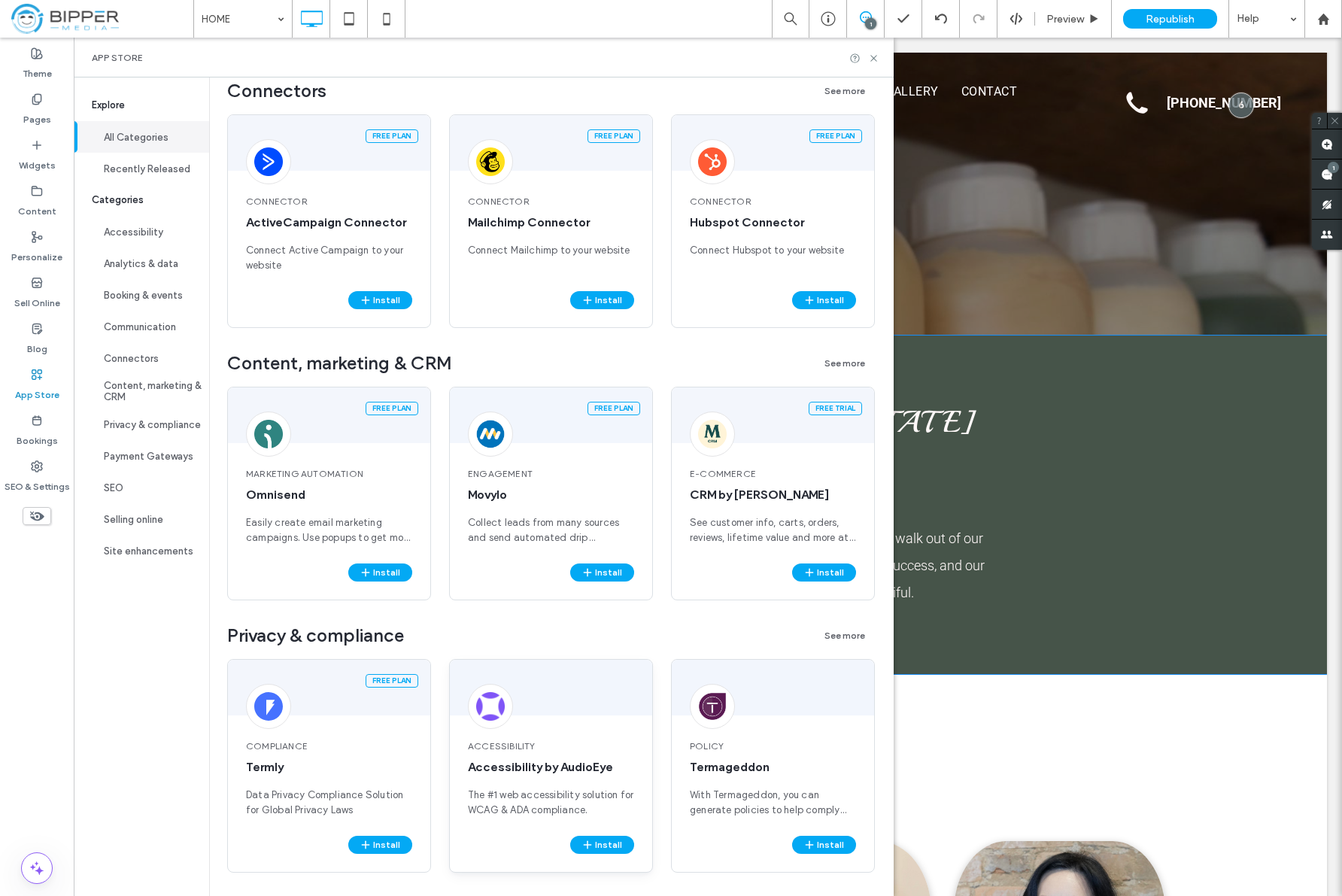
scroll to position [2748, 0]
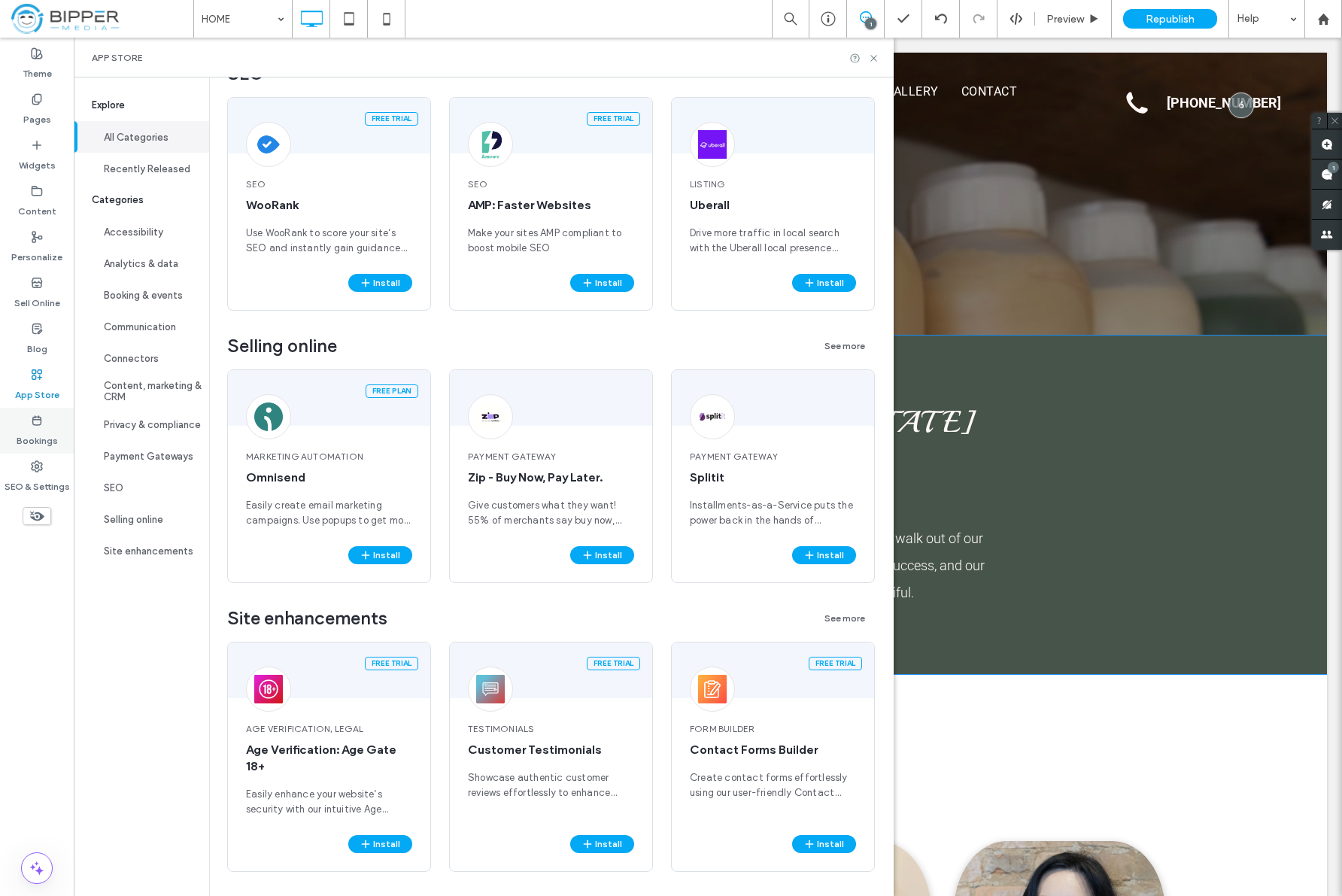
drag, startPoint x: 48, startPoint y: 438, endPoint x: 53, endPoint y: 431, distance: 8.6
click at [48, 438] on label "Bookings" at bounding box center [38, 437] width 41 height 21
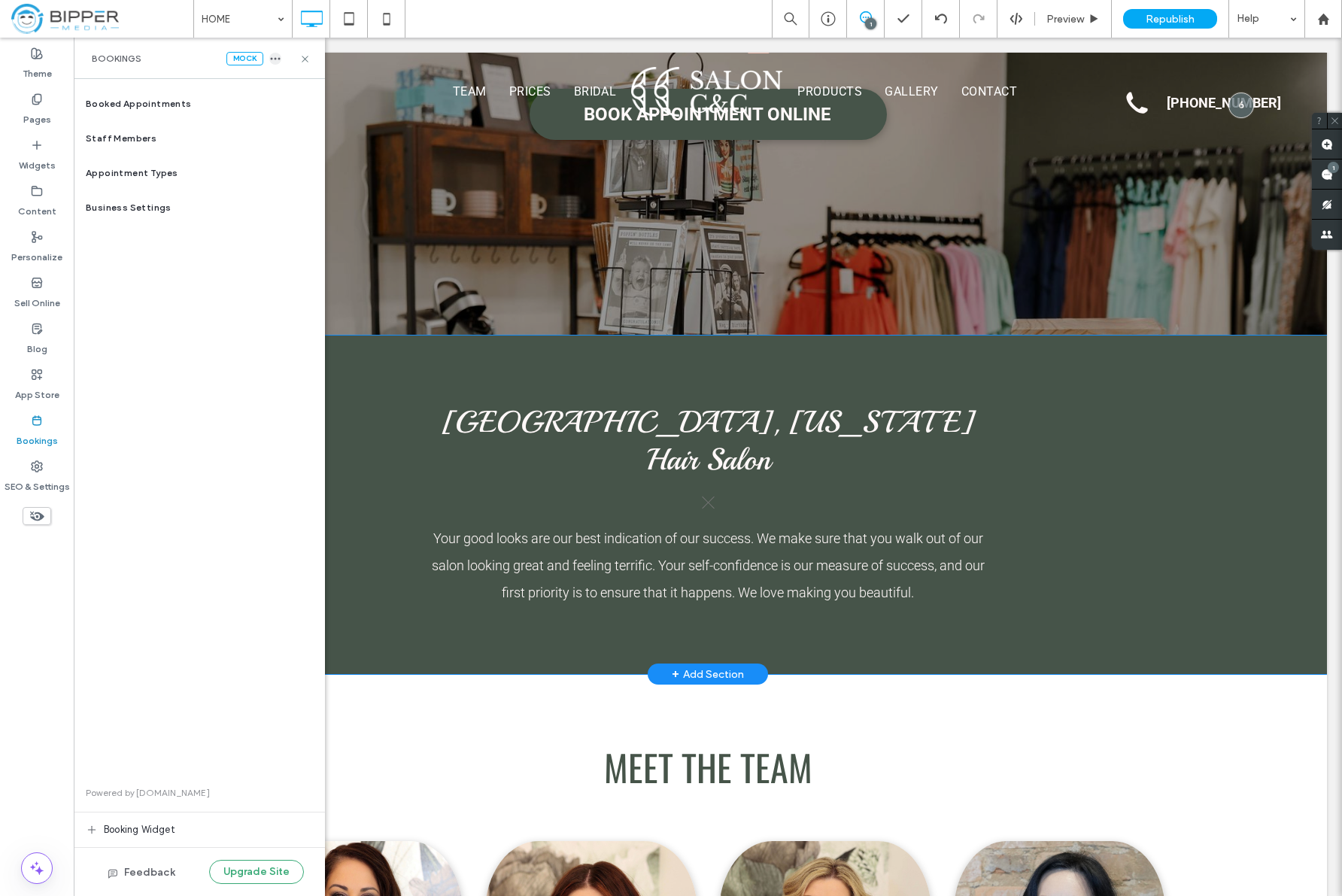
click at [277, 59] on icon "button" at bounding box center [275, 58] width 12 height 12
click at [320, 78] on span "Delete" at bounding box center [314, 74] width 29 height 15
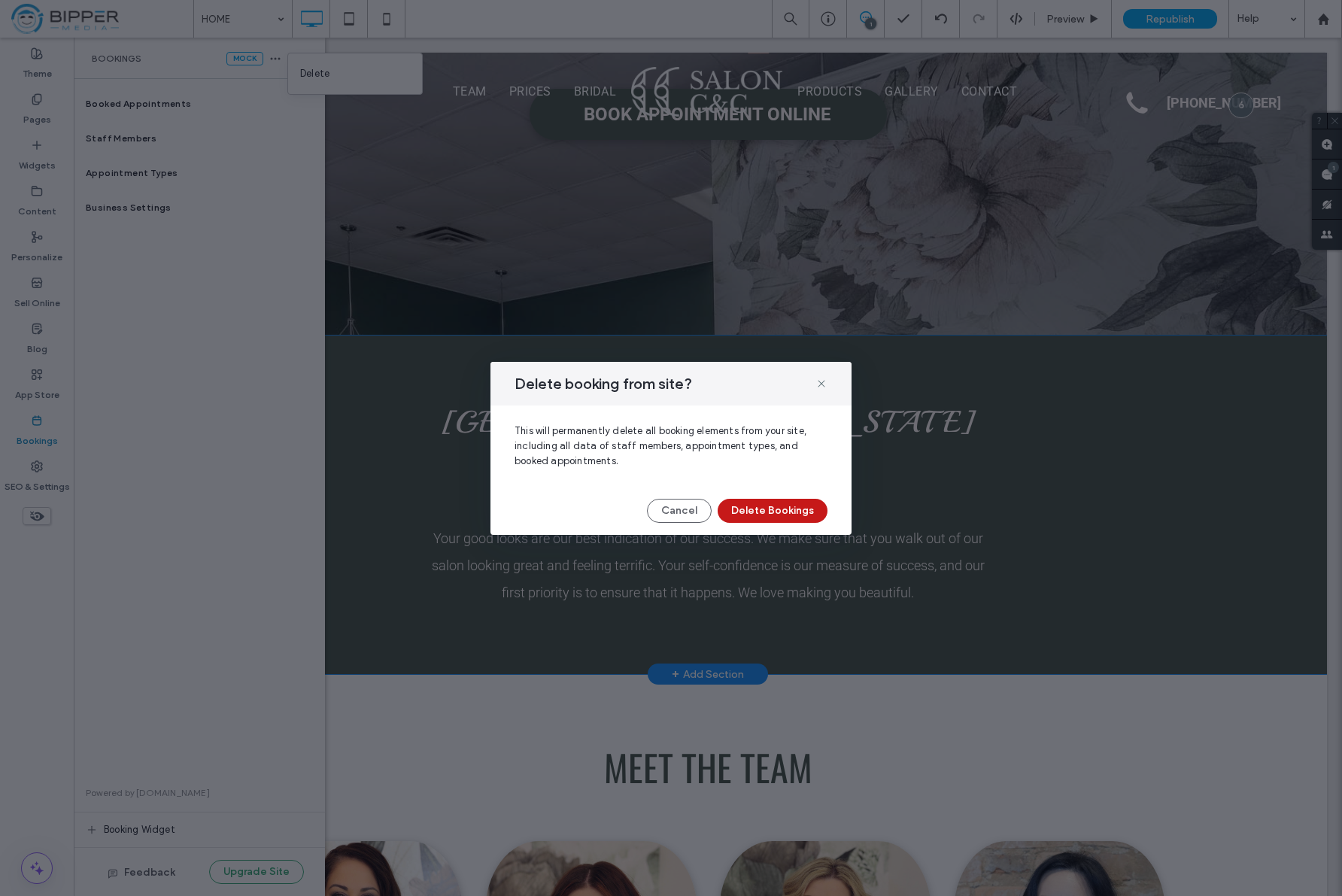
click at [776, 510] on button "Delete Bookings" at bounding box center [772, 510] width 110 height 24
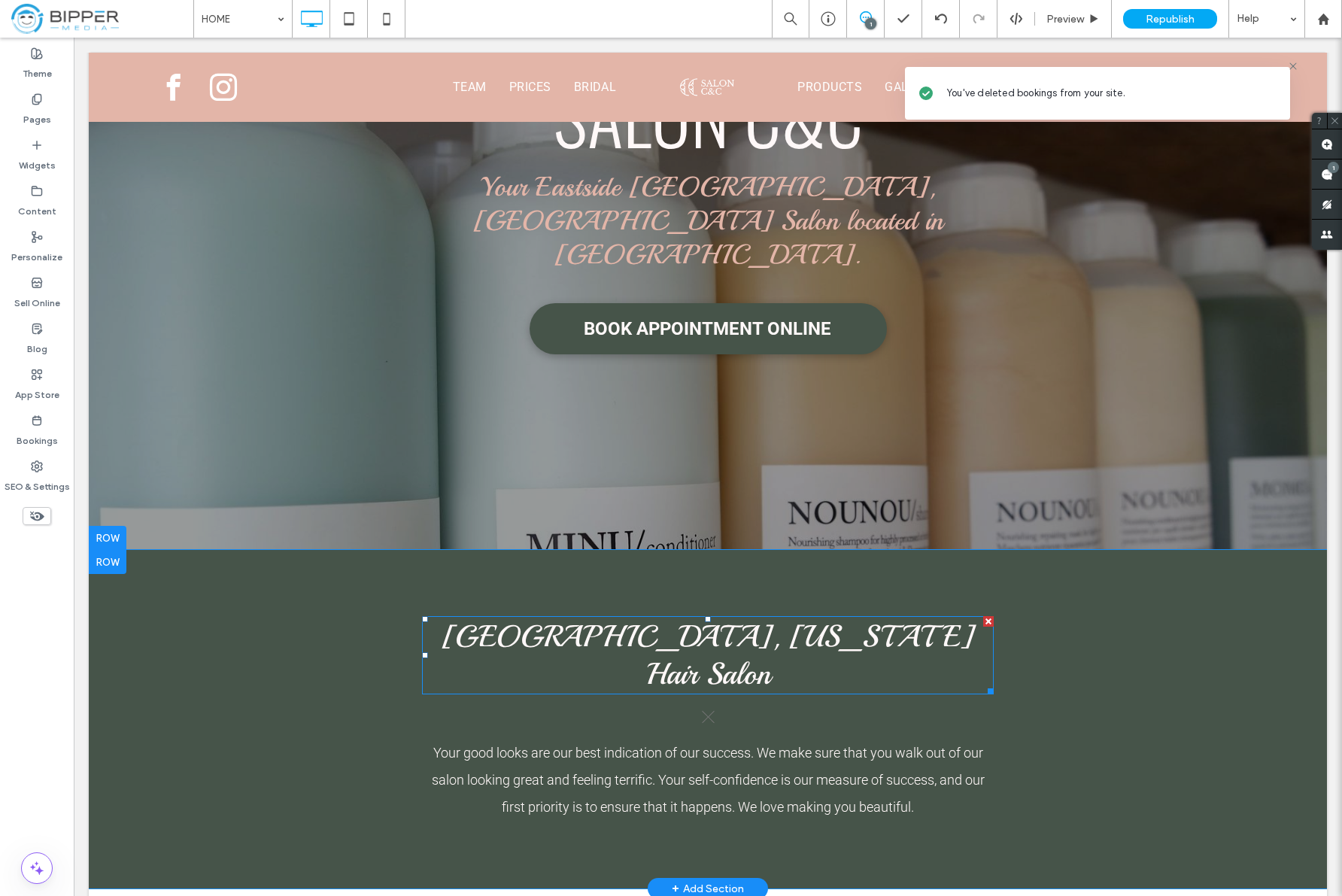
scroll to position [0, 0]
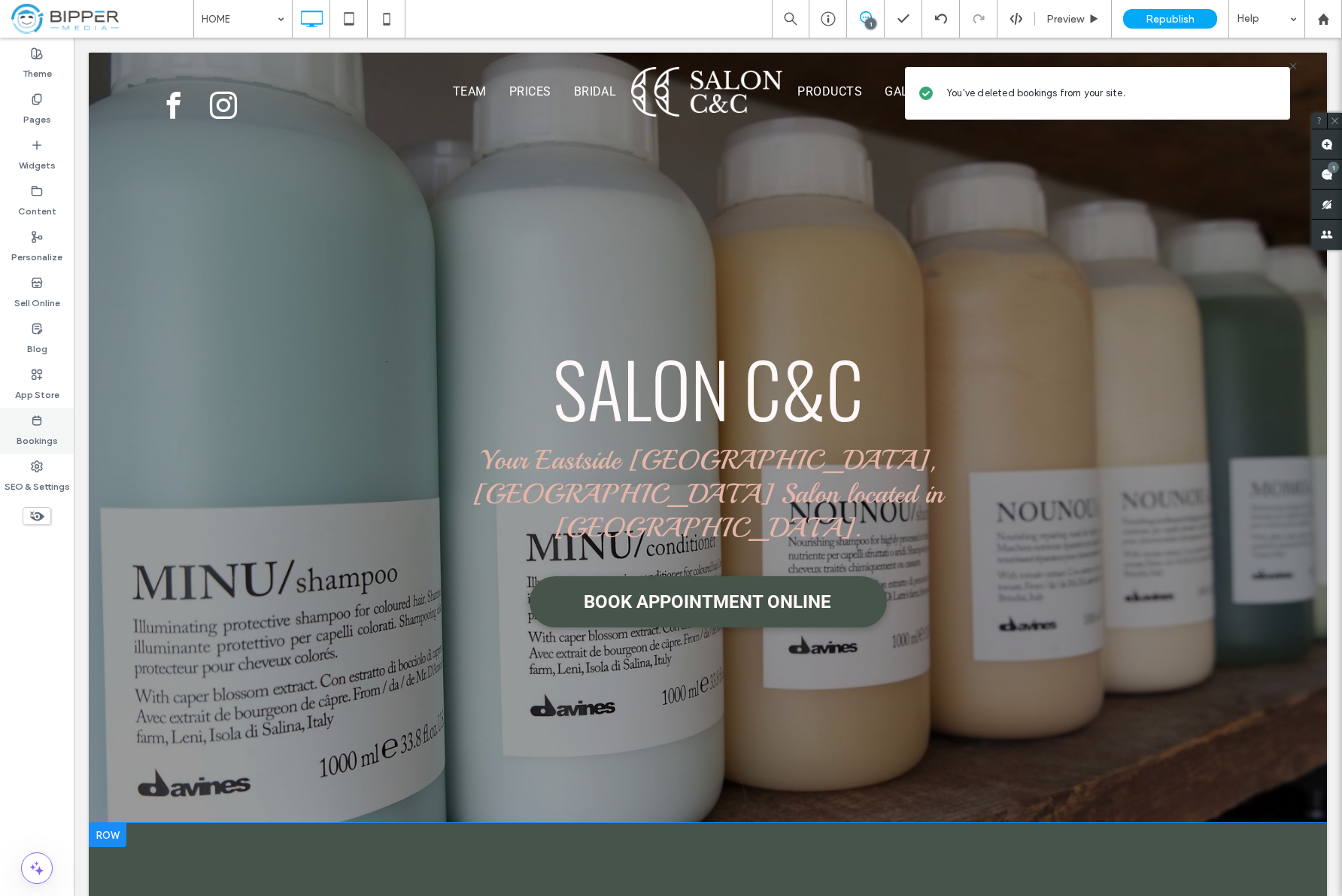
click at [41, 440] on label "Bookings" at bounding box center [38, 437] width 41 height 21
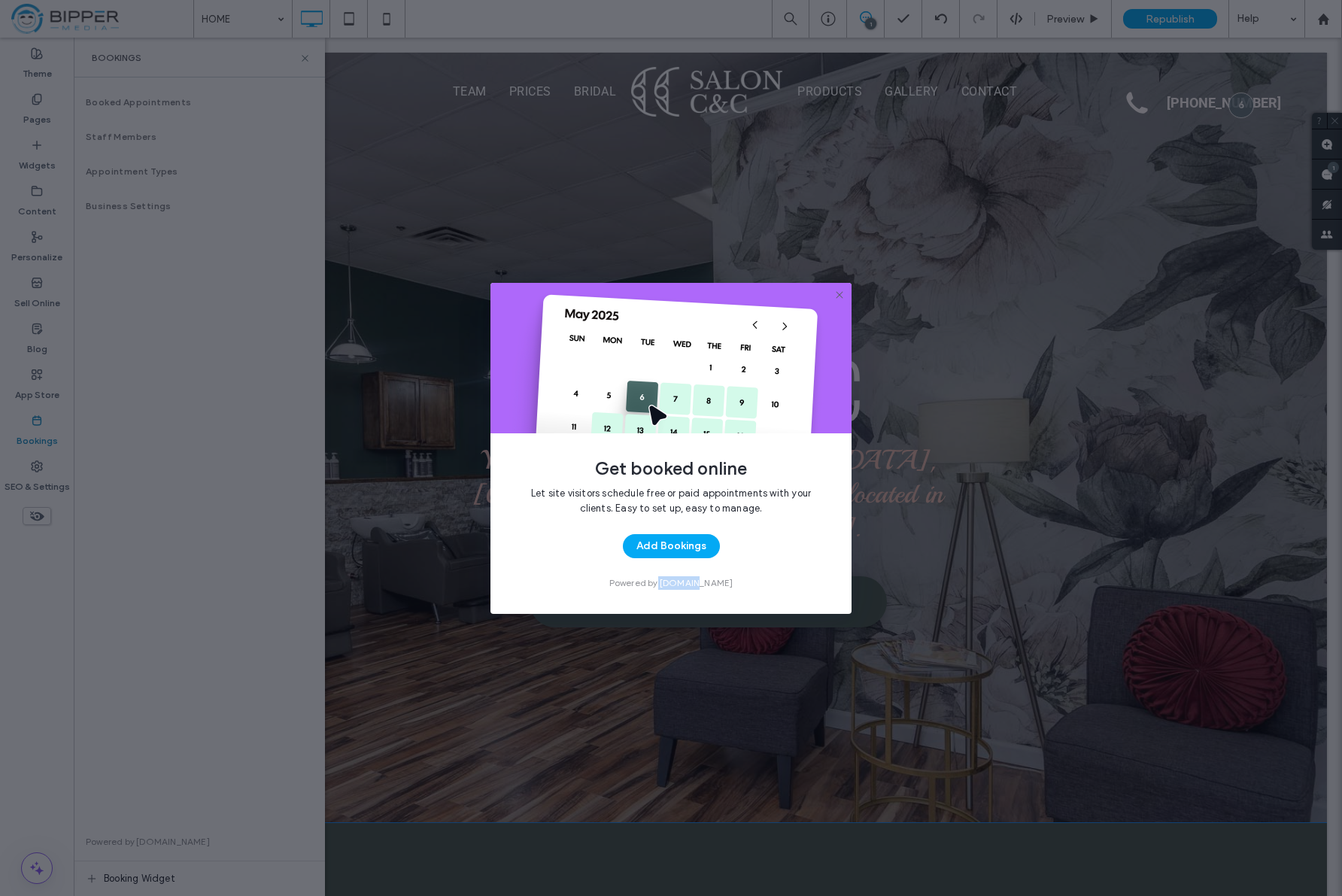
drag, startPoint x: 717, startPoint y: 585, endPoint x: 678, endPoint y: 582, distance: 39.1
click at [679, 583] on div "Let site visitors schedule free or paid appointments with your clients. Easy to…" at bounding box center [670, 538] width 313 height 104
copy span "cal.com"
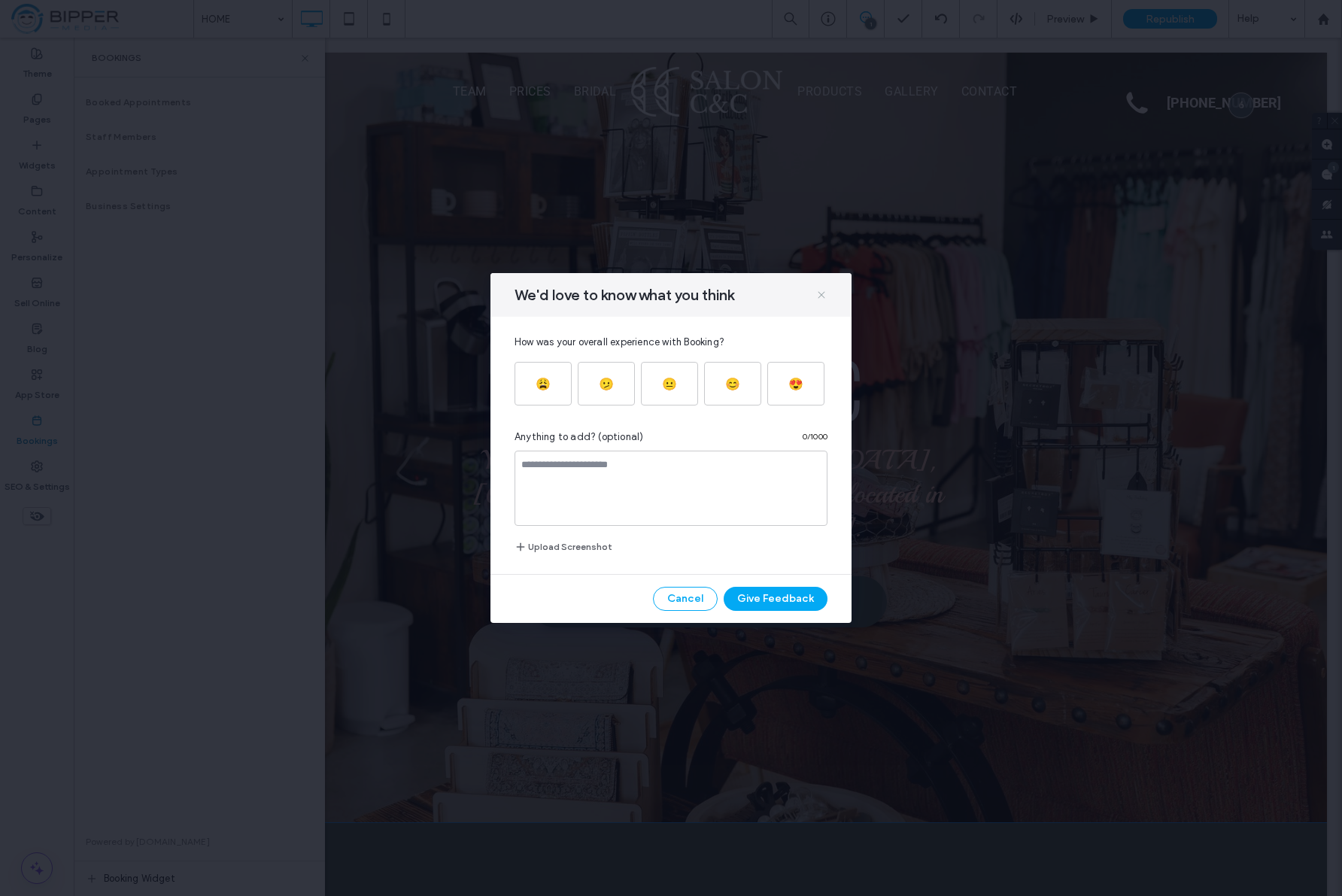
click at [826, 296] on icon at bounding box center [821, 295] width 12 height 12
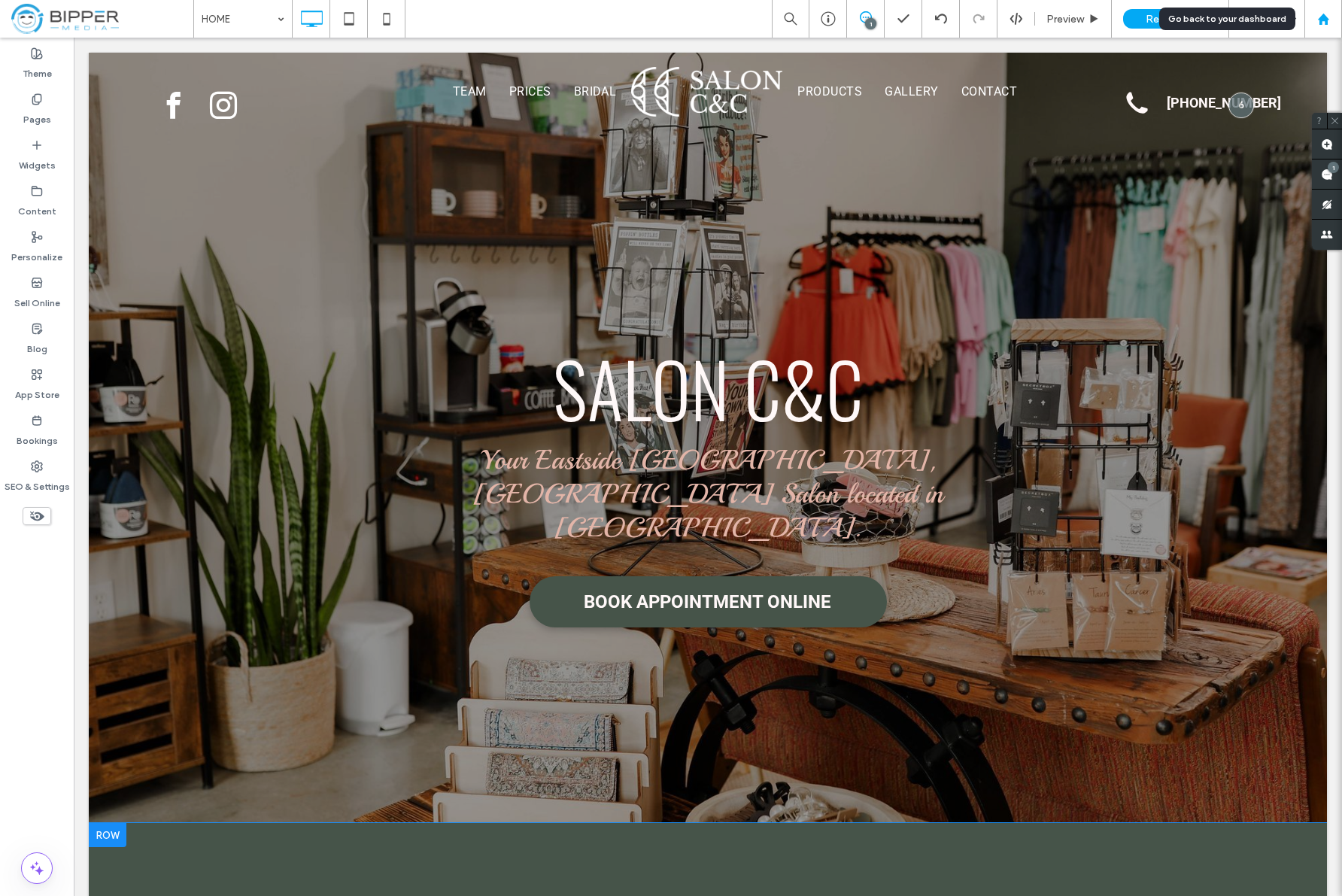
click at [1326, 22] on use at bounding box center [1323, 19] width 11 height 11
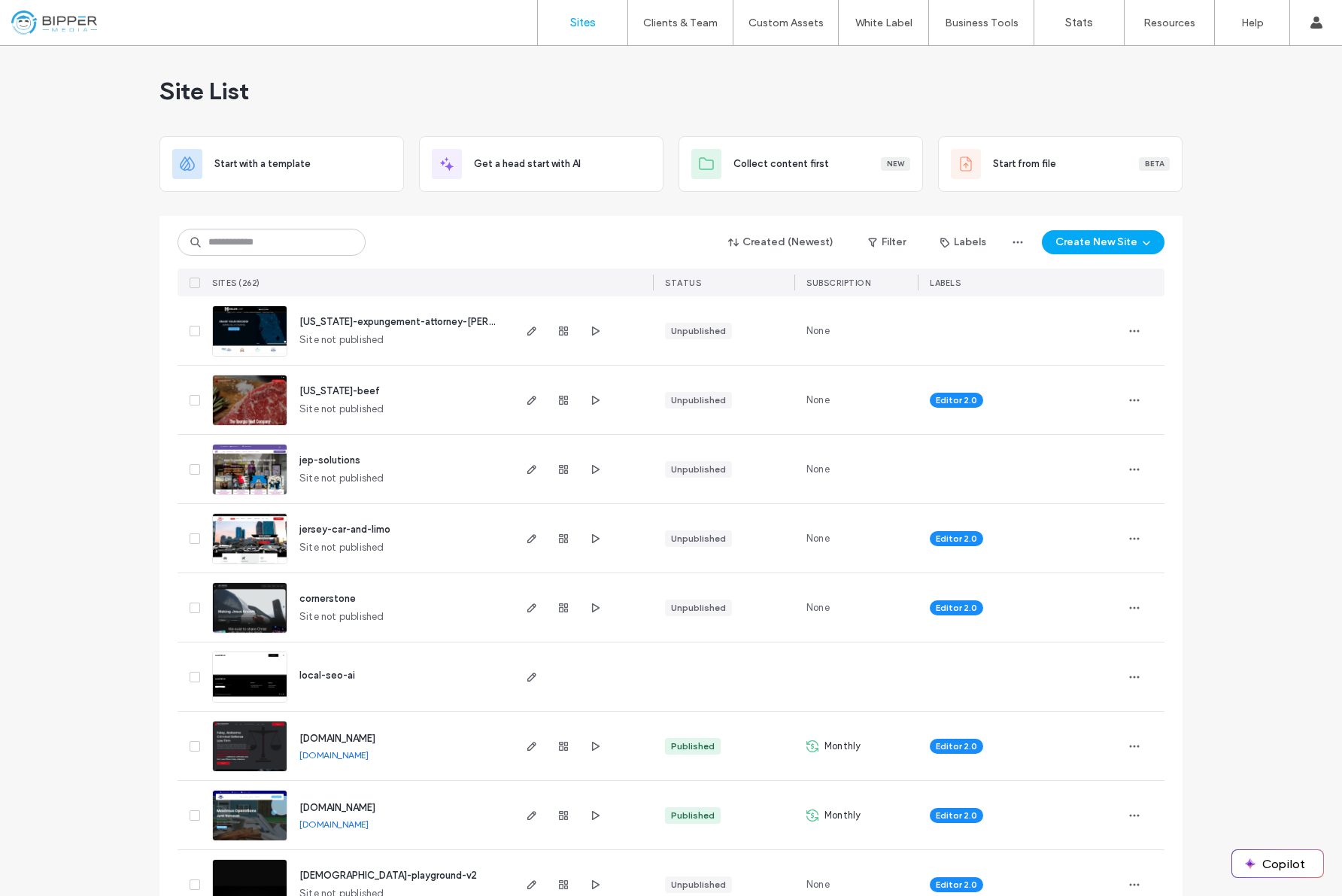
drag, startPoint x: 838, startPoint y: 96, endPoint x: 830, endPoint y: 99, distance: 8.5
click at [838, 96] on div "Site List" at bounding box center [671, 91] width 1023 height 90
